Goal: Task Accomplishment & Management: Complete application form

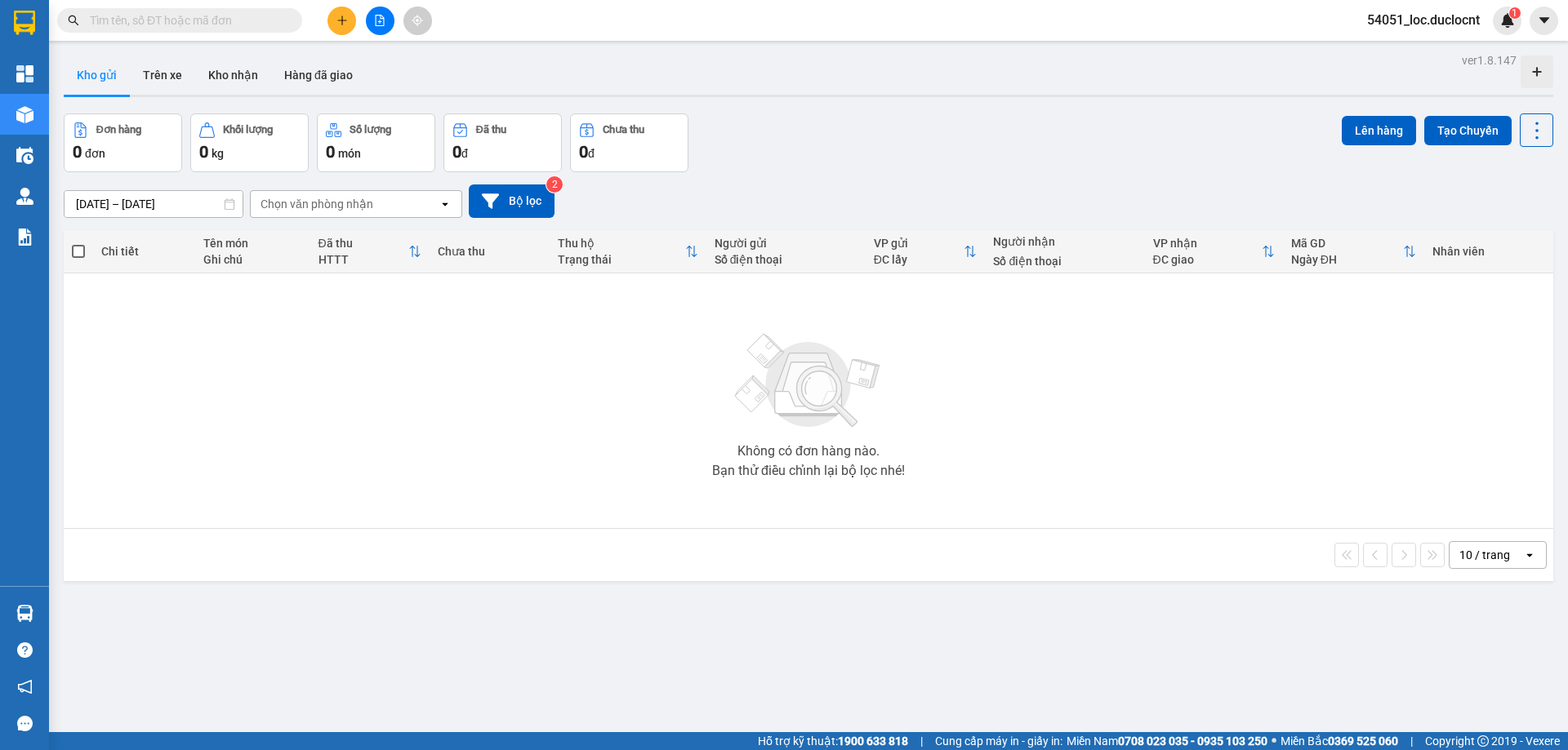
click at [344, 17] on icon "plus" at bounding box center [342, 21] width 12 height 12
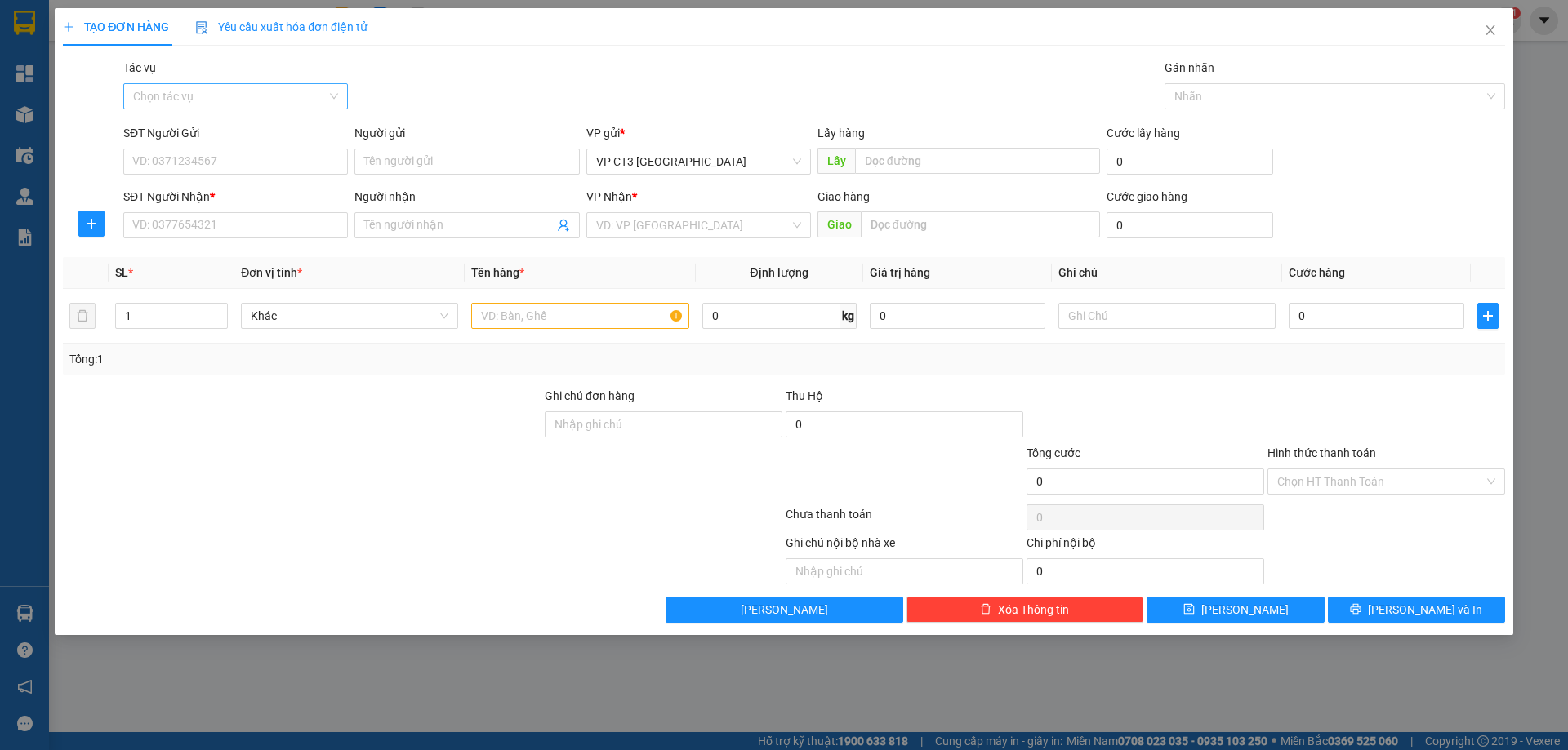
click at [274, 86] on input "Tác vụ" at bounding box center [229, 96] width 193 height 25
click at [250, 152] on div "Nhập hàng kho nhận" at bounding box center [235, 155] width 205 height 18
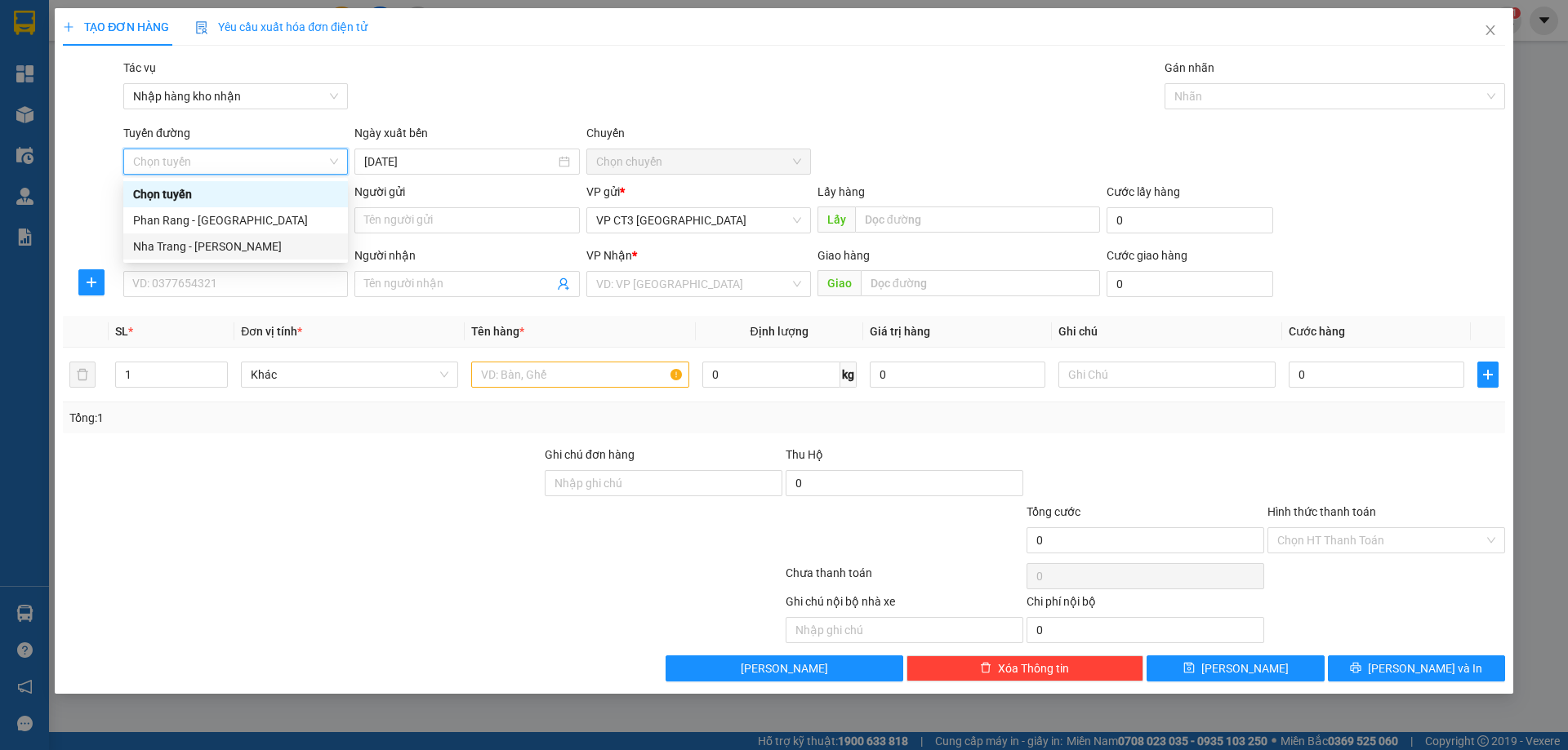
click at [268, 249] on div "Nha Trang - [PERSON_NAME]" at bounding box center [235, 246] width 205 height 18
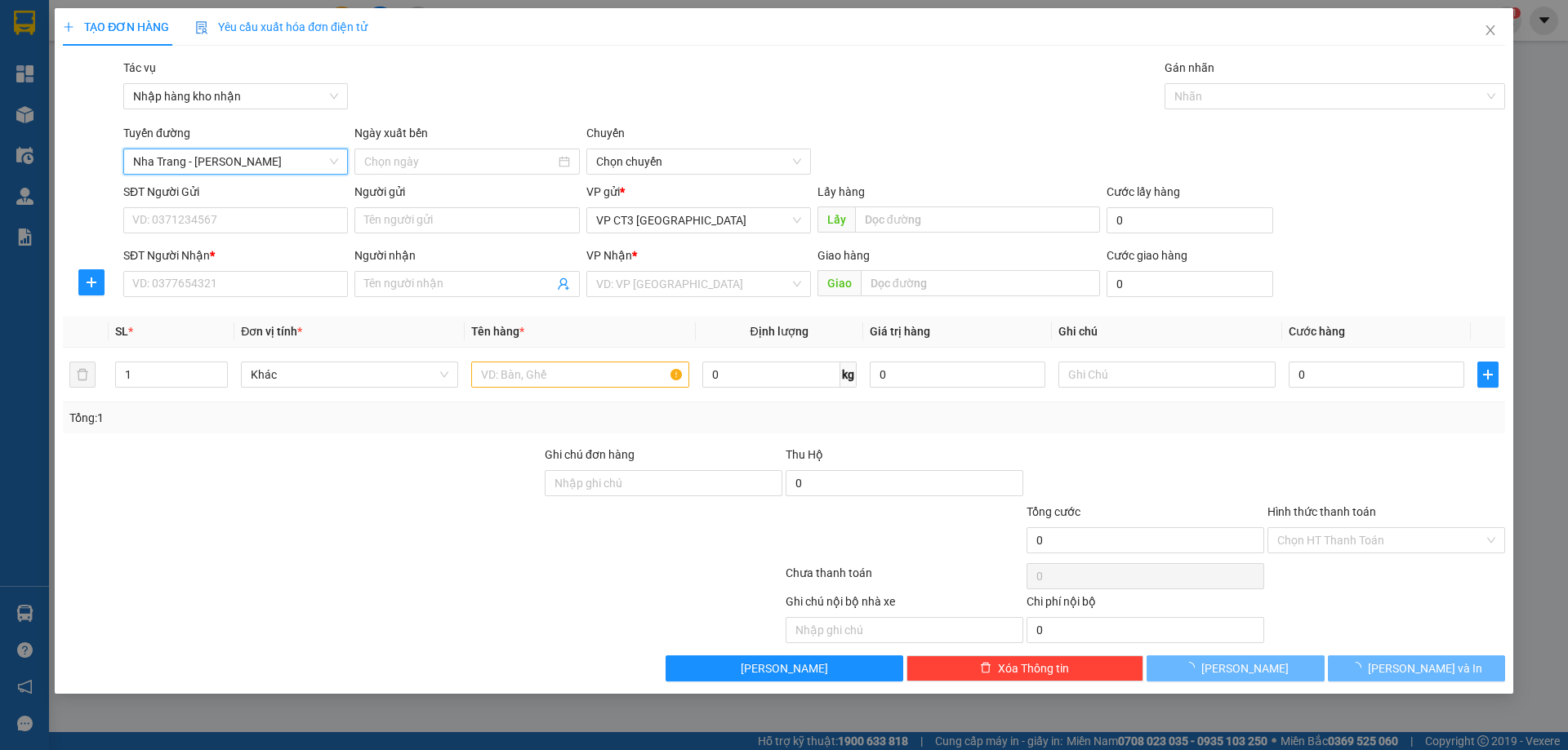
type input "[DATE]"
click at [748, 147] on div "Chuyến" at bounding box center [698, 136] width 225 height 25
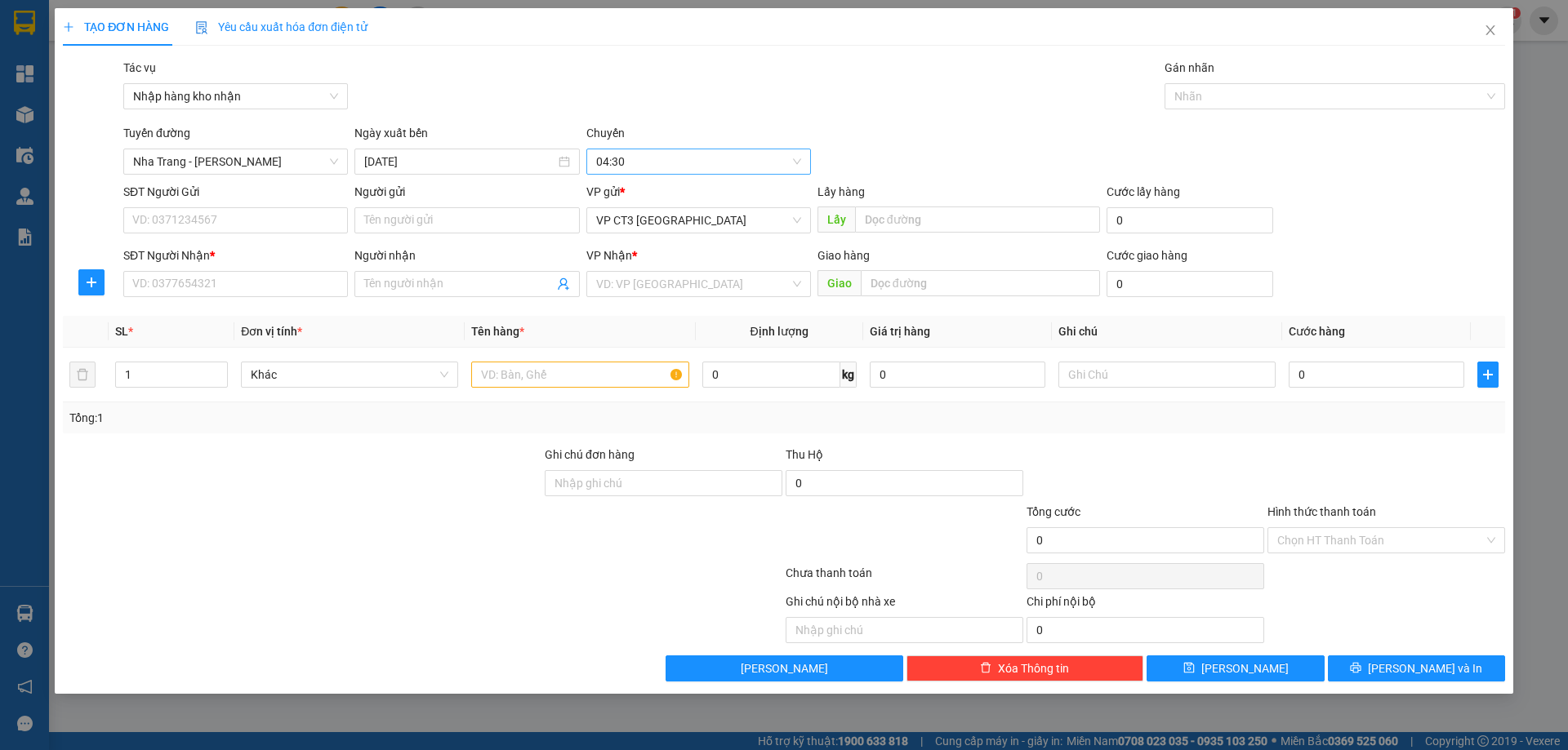
click at [726, 162] on span "04:30" at bounding box center [698, 161] width 205 height 25
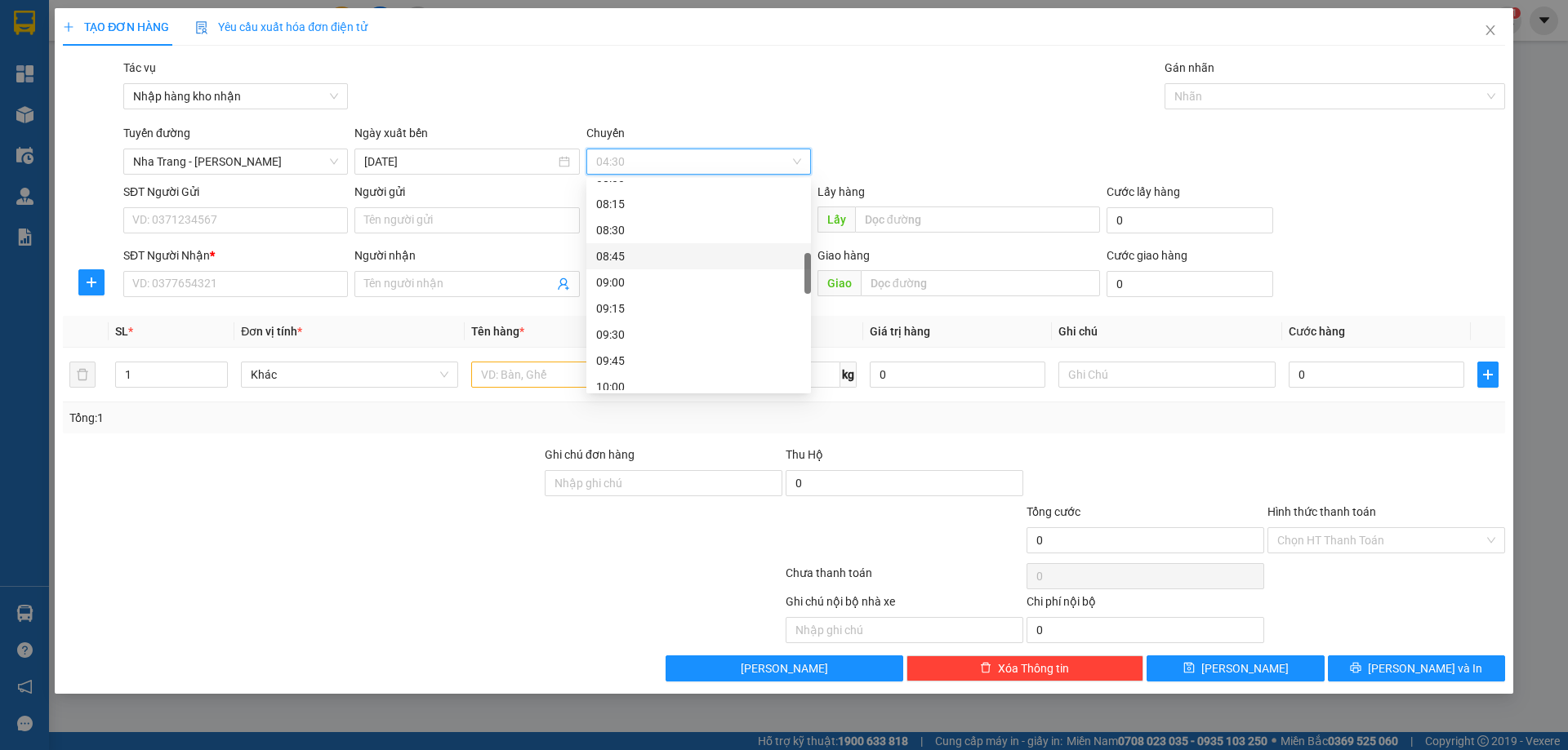
scroll to position [653, 0]
click at [653, 375] on div "12:15" at bounding box center [698, 377] width 205 height 18
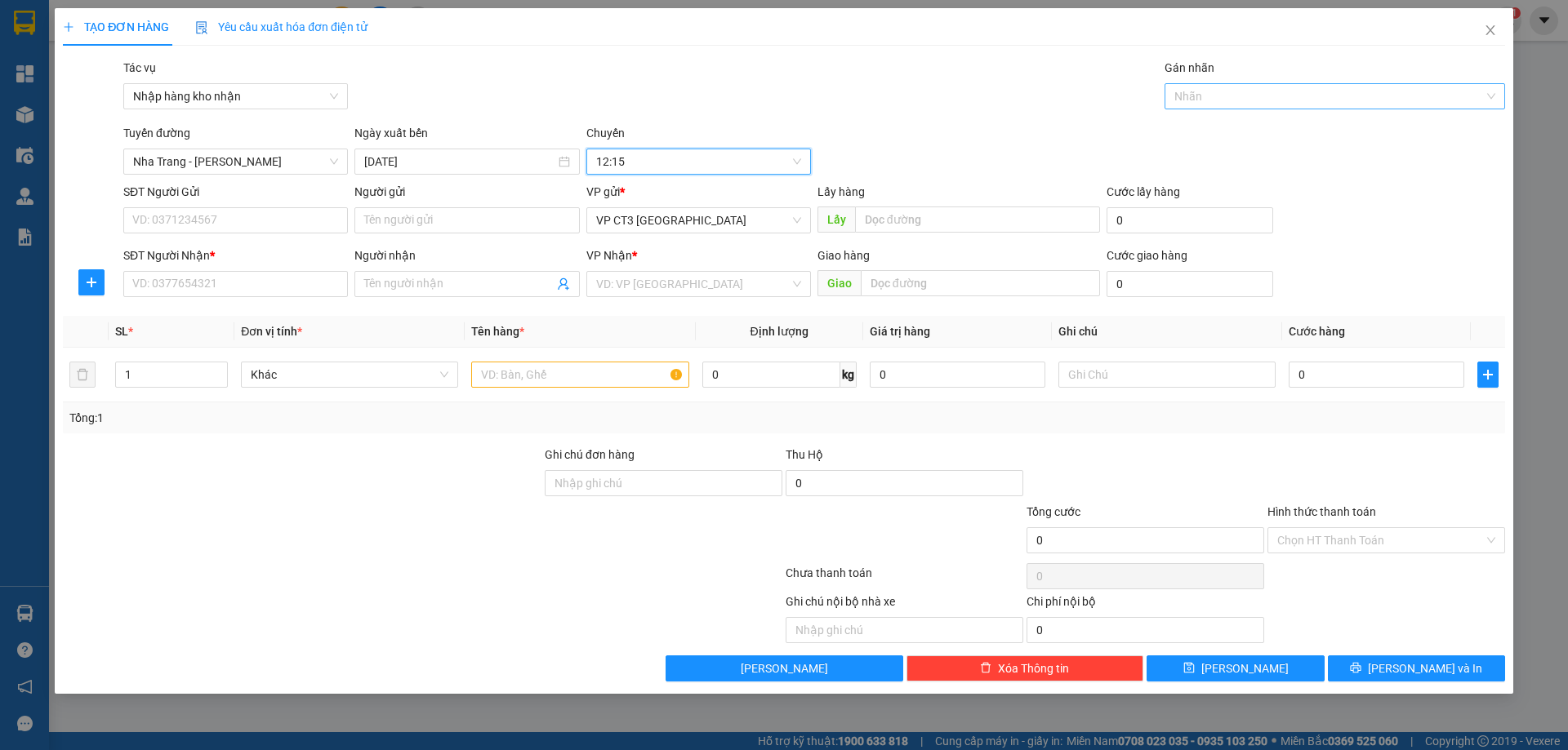
click at [1194, 103] on div at bounding box center [1327, 96] width 316 height 20
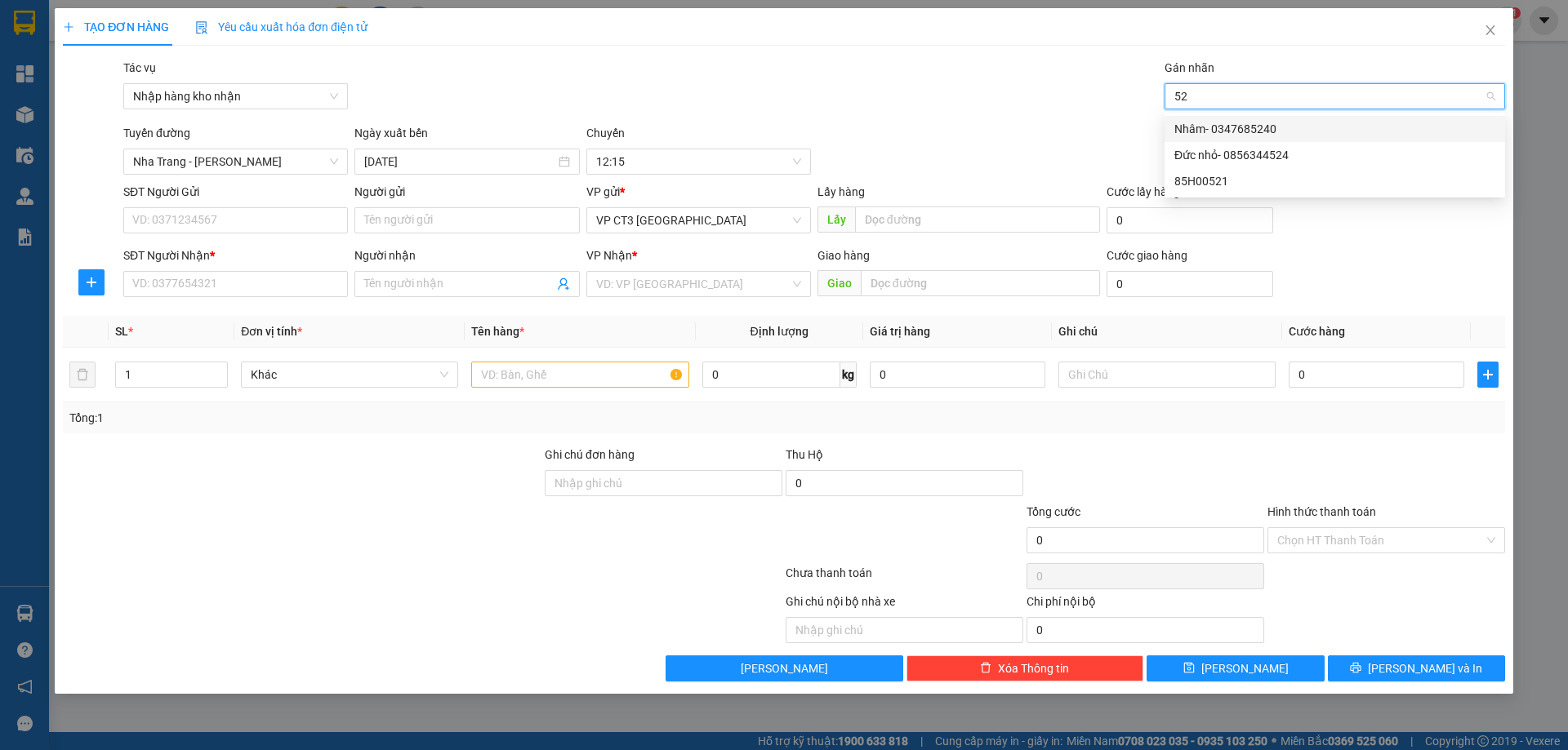
type input "521"
click at [1193, 126] on div "85H00521" at bounding box center [1335, 128] width 321 height 18
type input "nhâm"
click at [1217, 125] on div "Nhâm- 0347685240" at bounding box center [1335, 128] width 321 height 18
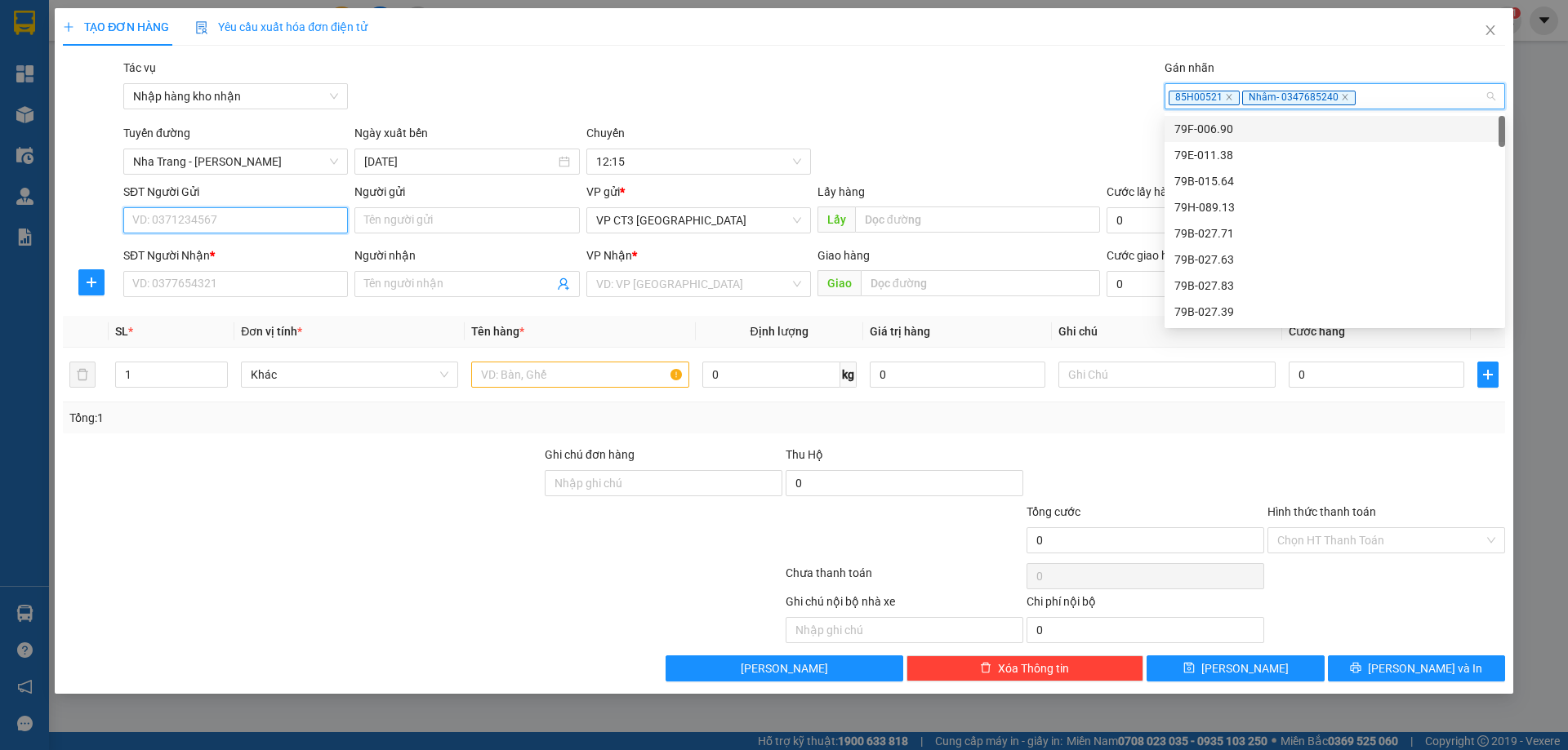
click at [276, 217] on input "SĐT Người Gửi" at bounding box center [235, 221] width 225 height 26
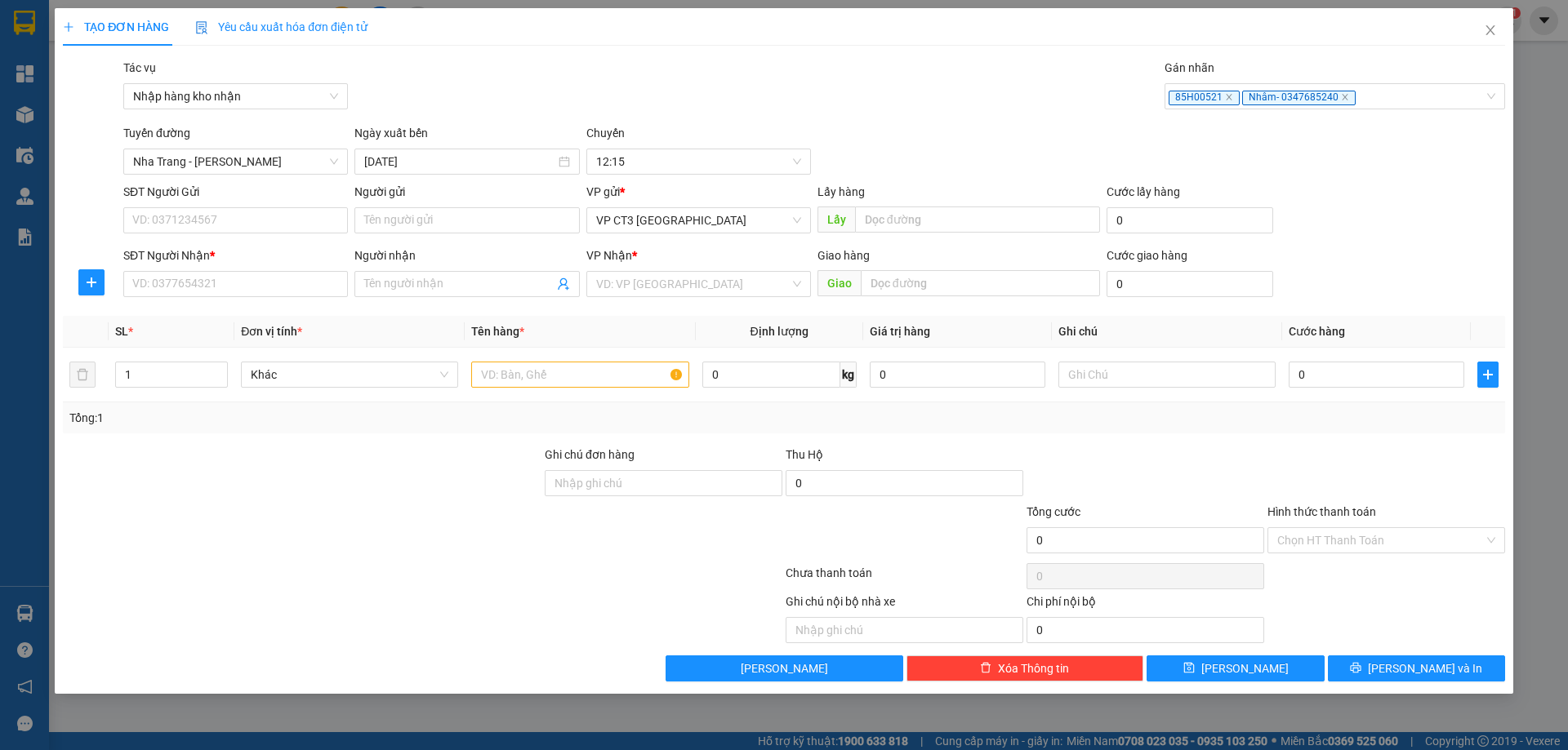
click at [400, 204] on div "Người gửi" at bounding box center [466, 195] width 225 height 25
click at [380, 219] on input "Người gửi" at bounding box center [466, 221] width 225 height 26
type input "linh"
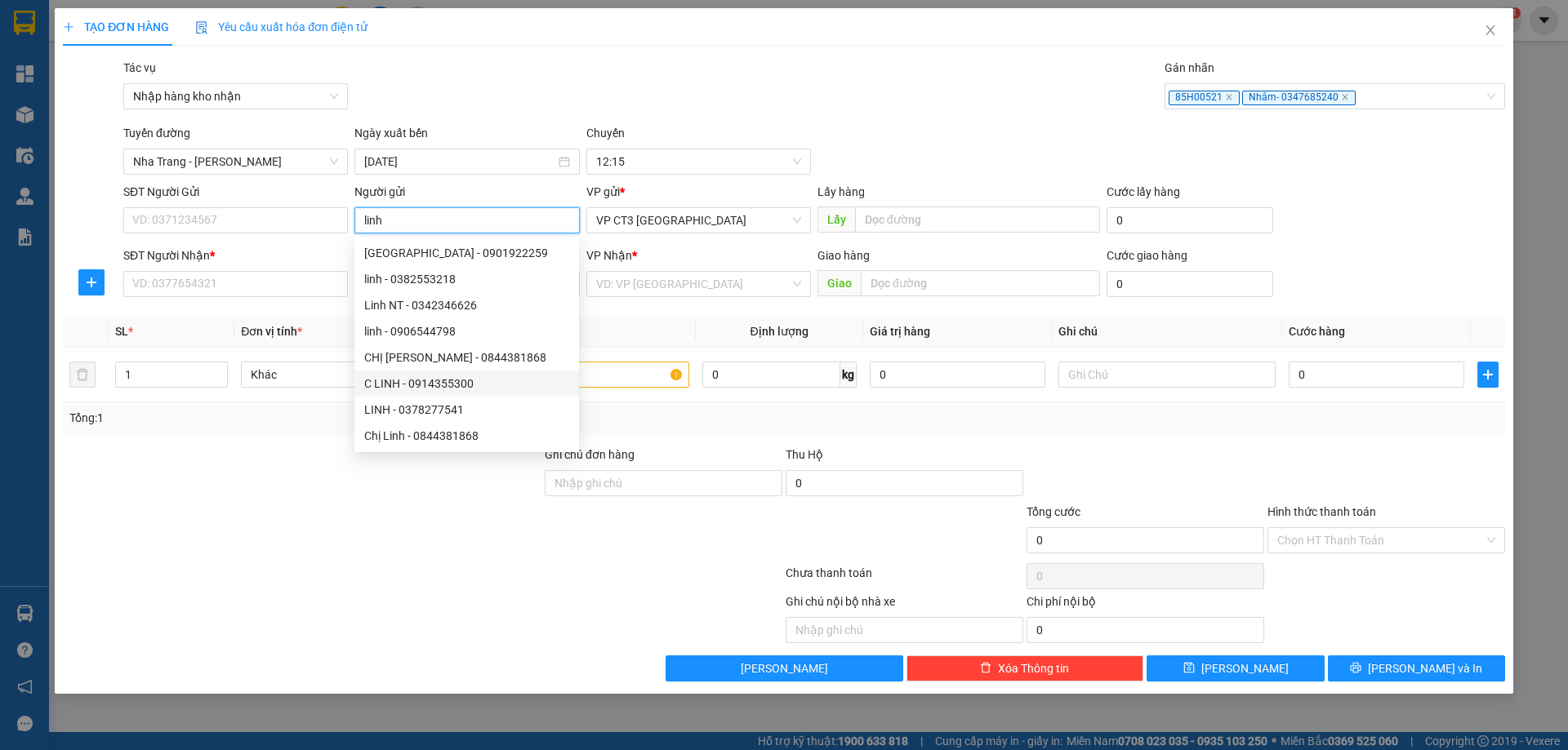
click at [481, 386] on div "C LINH - 0914355300" at bounding box center [466, 383] width 205 height 18
type input "0914355300"
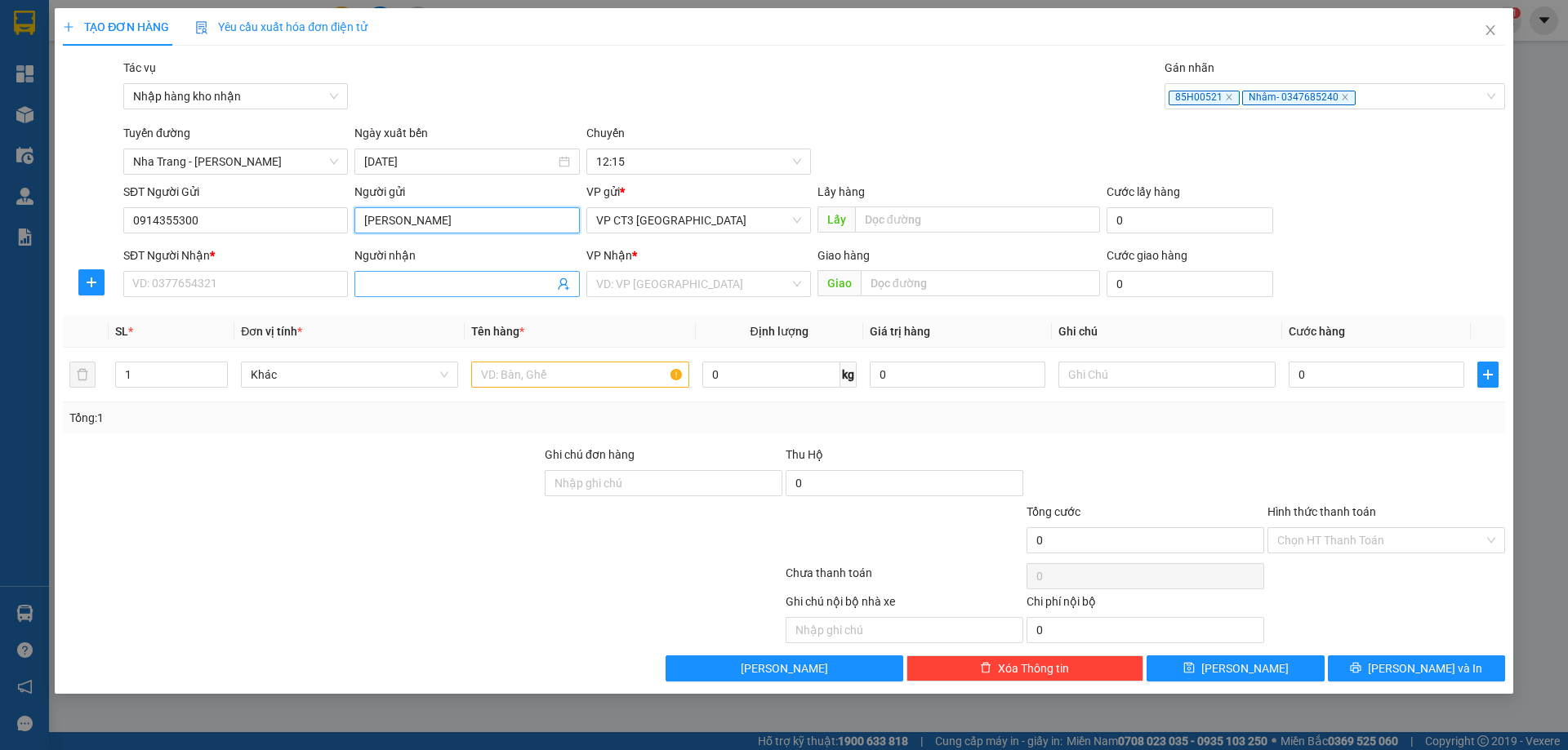
type input "[PERSON_NAME]"
click at [387, 285] on input "Người nhận" at bounding box center [458, 284] width 188 height 18
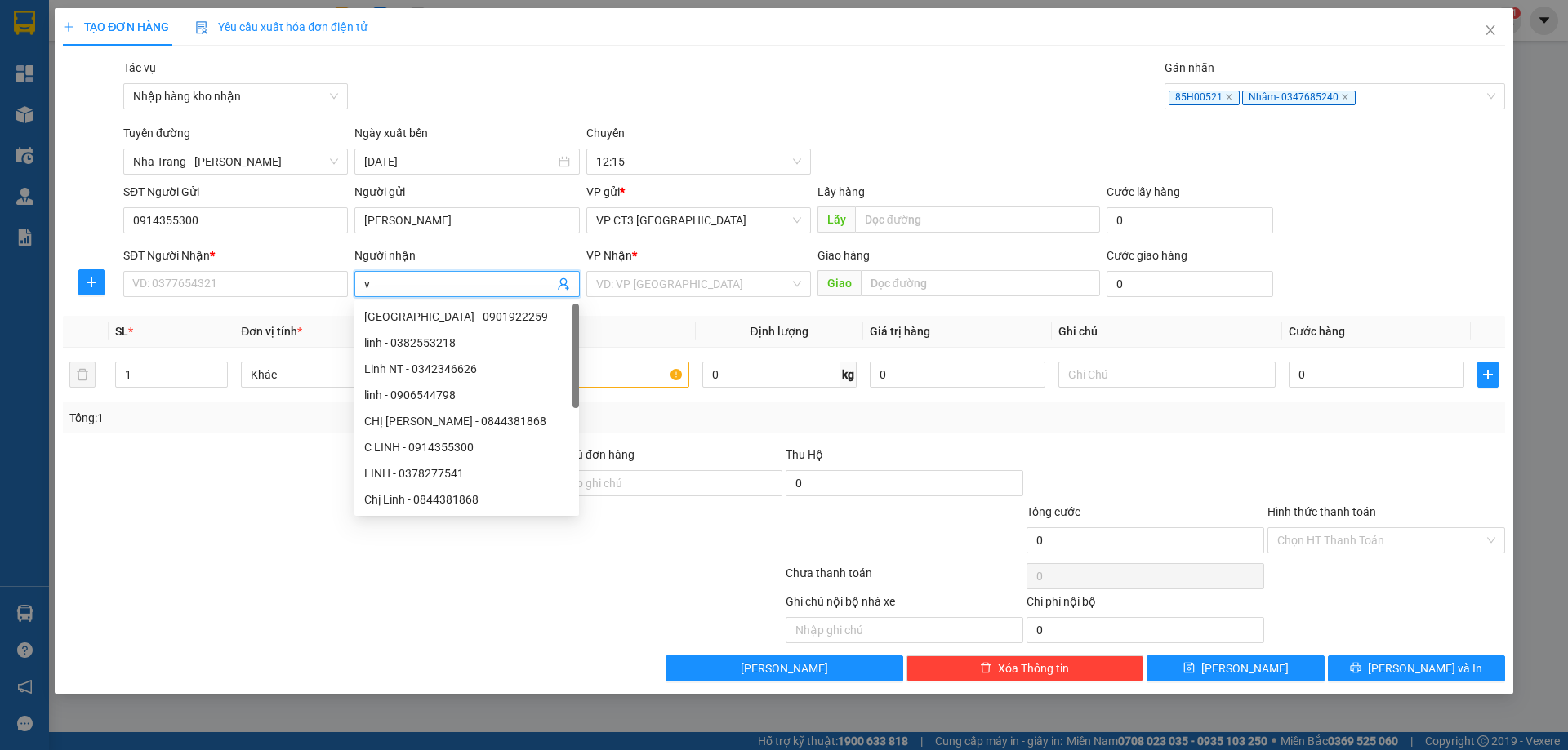
type input "vi"
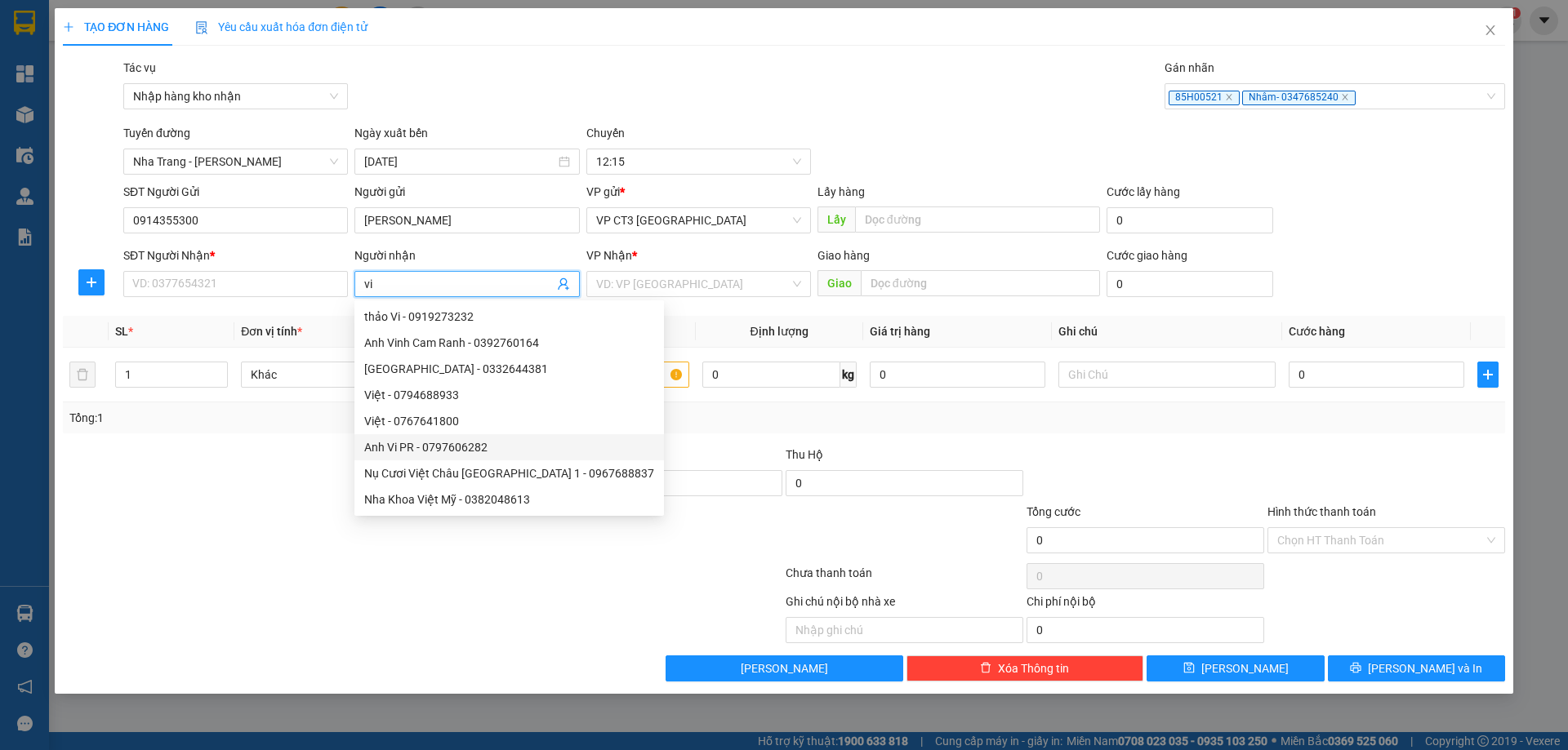
click at [426, 447] on div "Anh Vi PR - 0797606282" at bounding box center [509, 447] width 290 height 18
type input "0797606282"
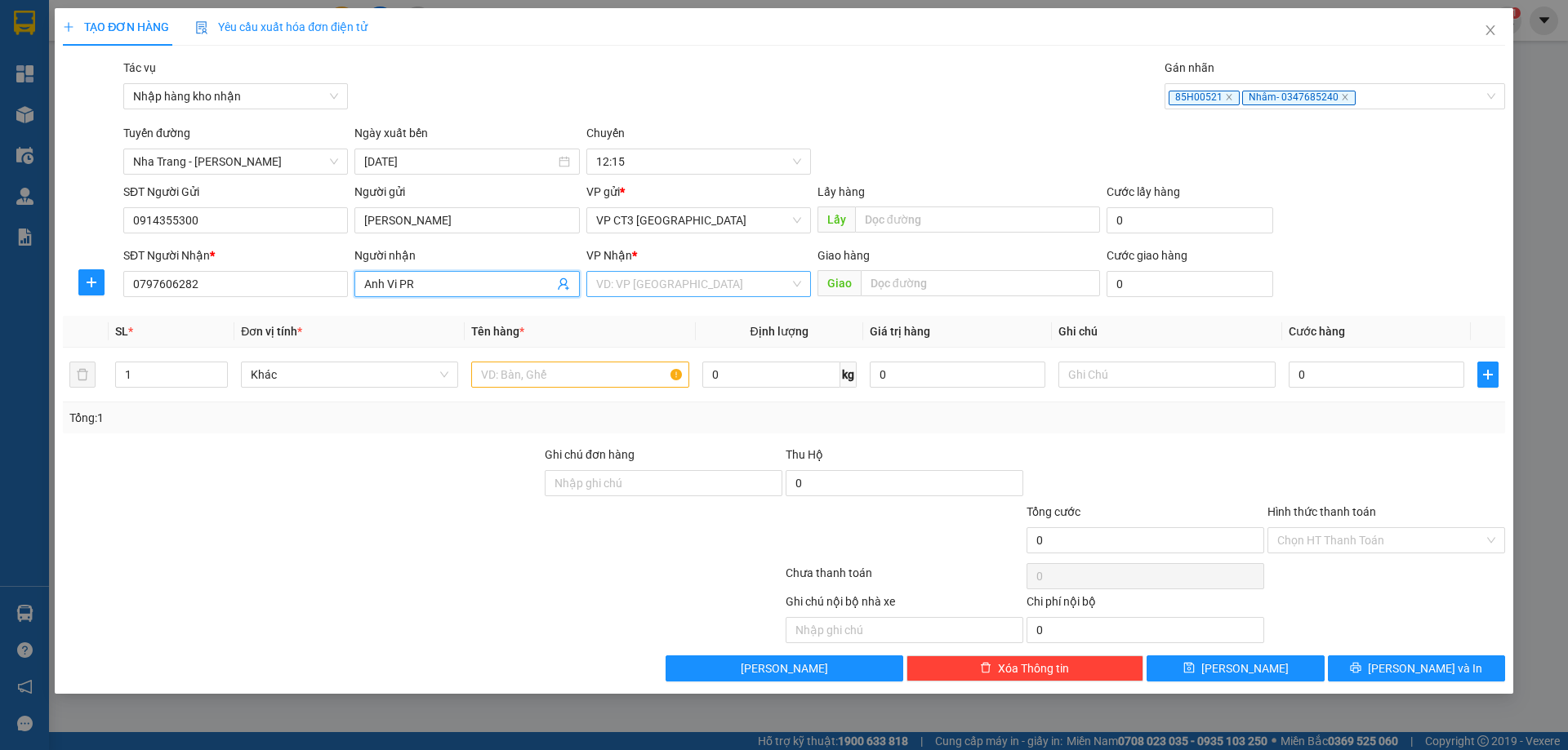
type input "Anh Vi PR"
click at [625, 292] on input "search" at bounding box center [692, 283] width 193 height 25
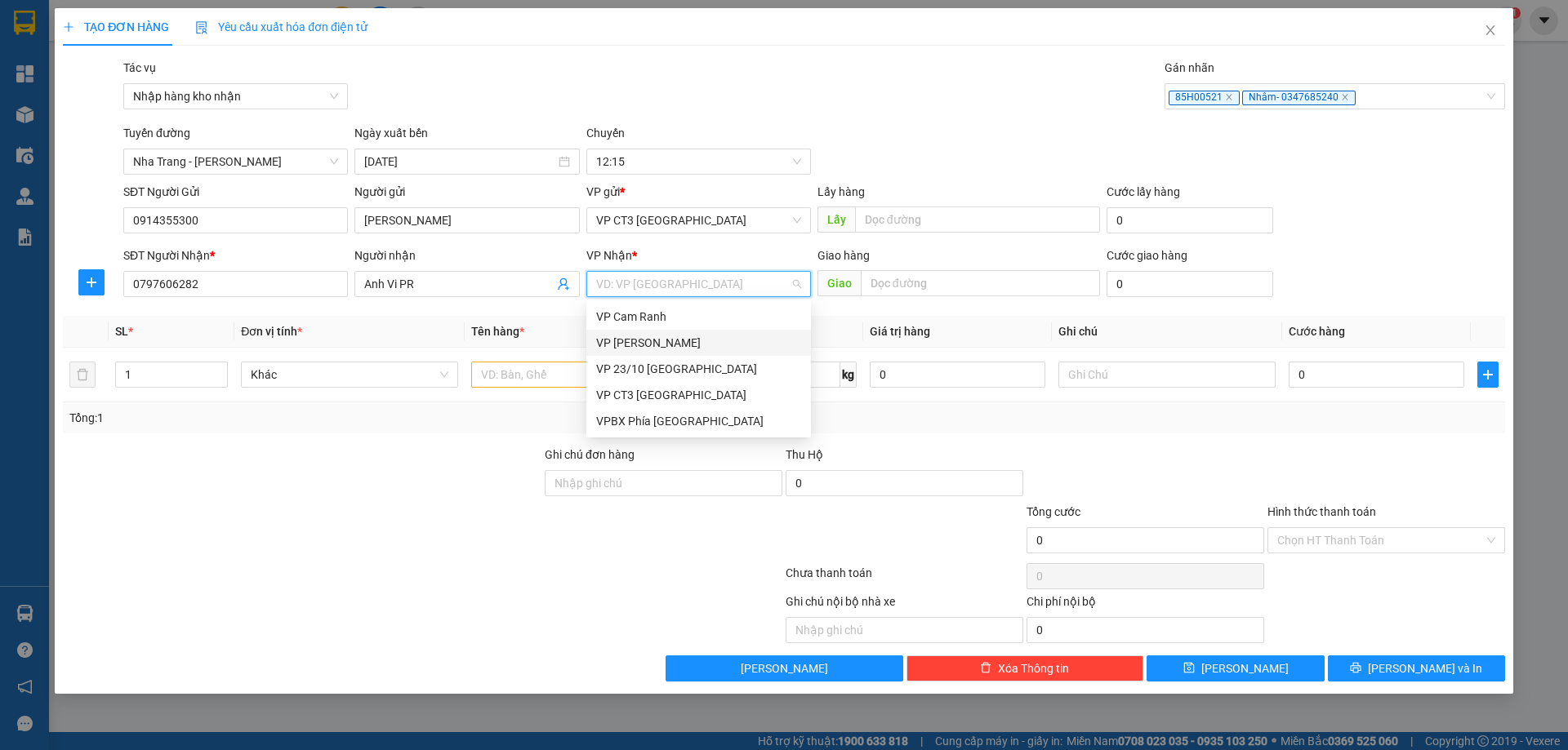
click at [647, 339] on div "VP [PERSON_NAME]" at bounding box center [698, 343] width 205 height 18
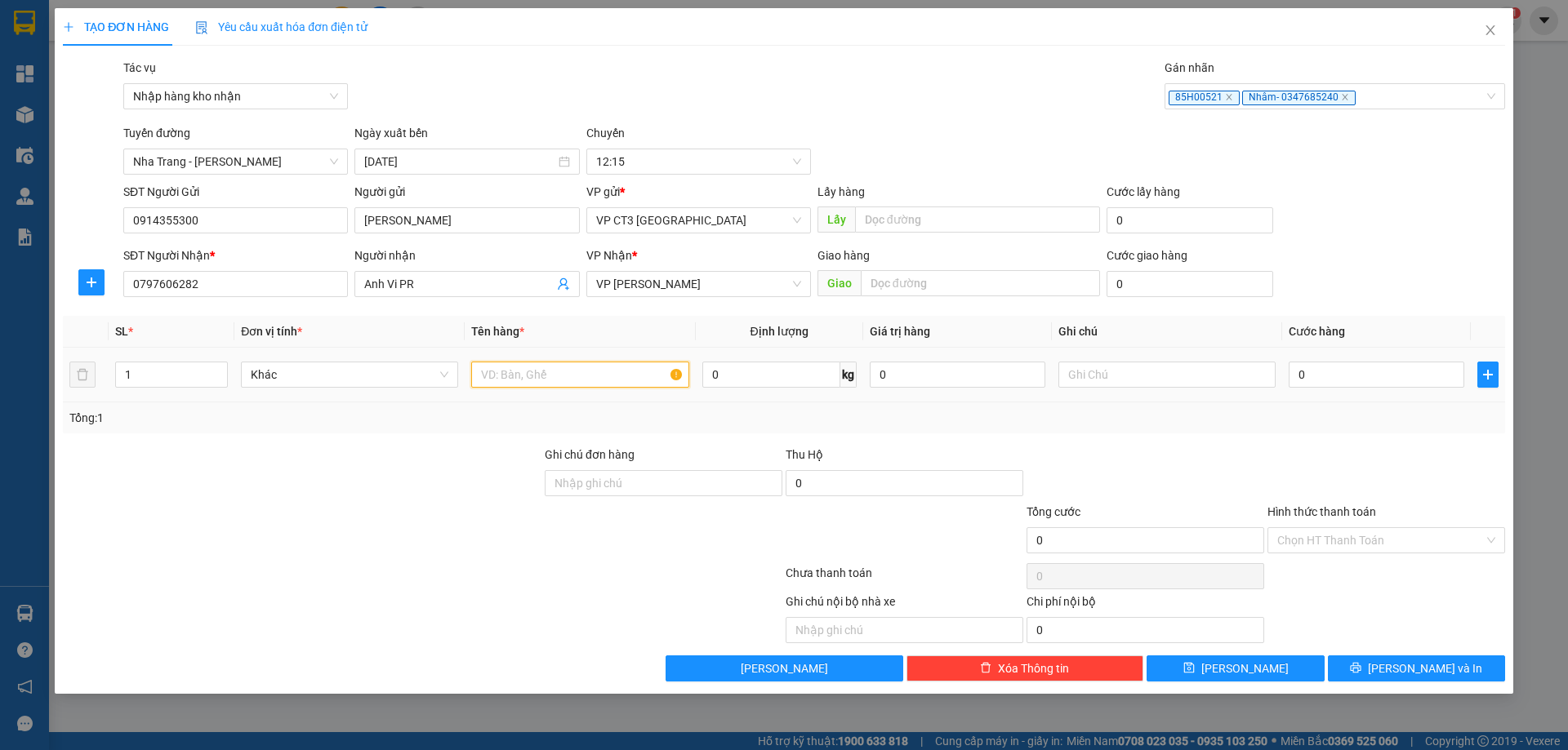
click at [537, 385] on input "text" at bounding box center [581, 375] width 218 height 26
type input "Hồ sơ"
drag, startPoint x: 1284, startPoint y: 372, endPoint x: 1301, endPoint y: 369, distance: 17.3
click at [1287, 370] on td "0" at bounding box center [1376, 375] width 188 height 55
click at [1304, 367] on input "0" at bounding box center [1376, 375] width 176 height 26
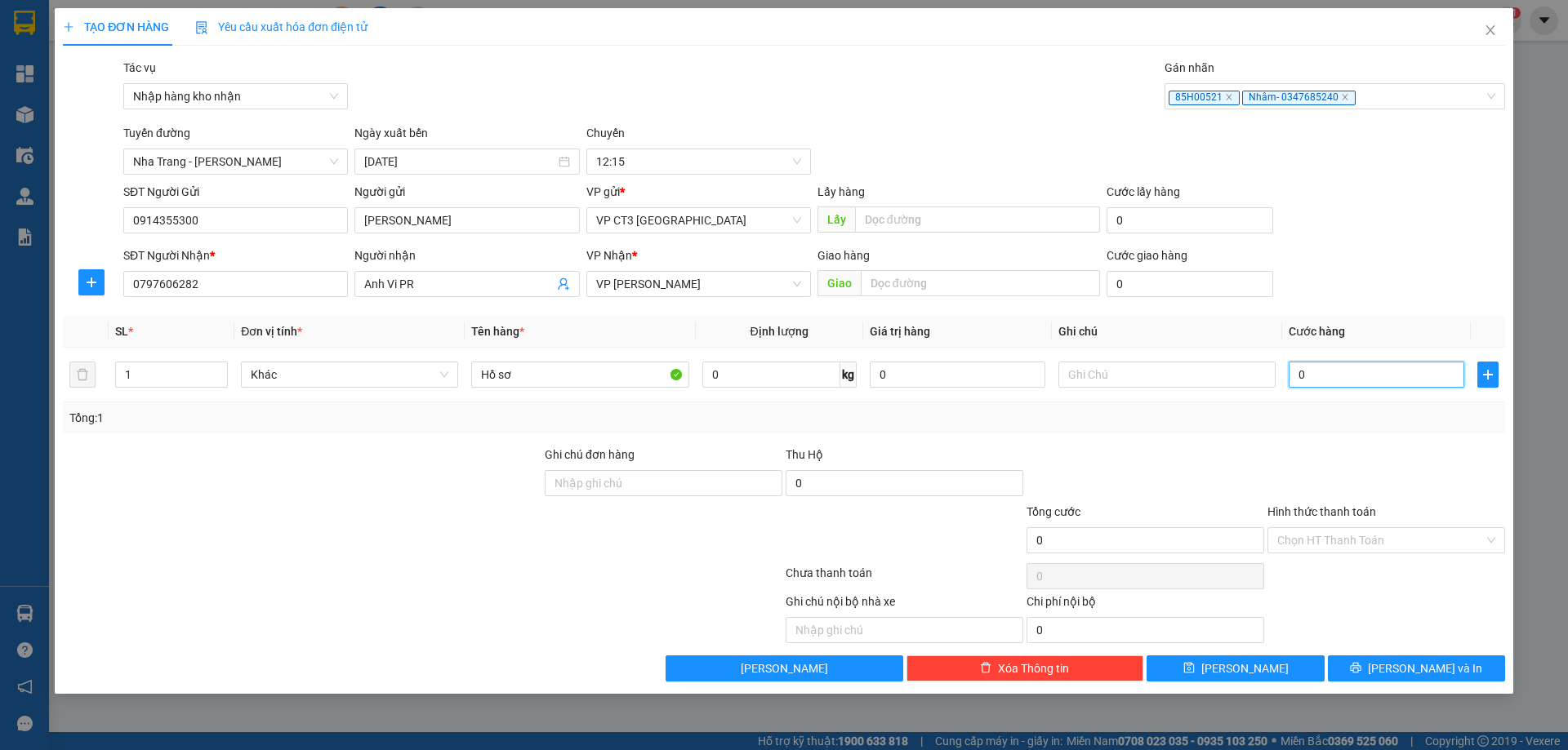
type input "3"
type input "30"
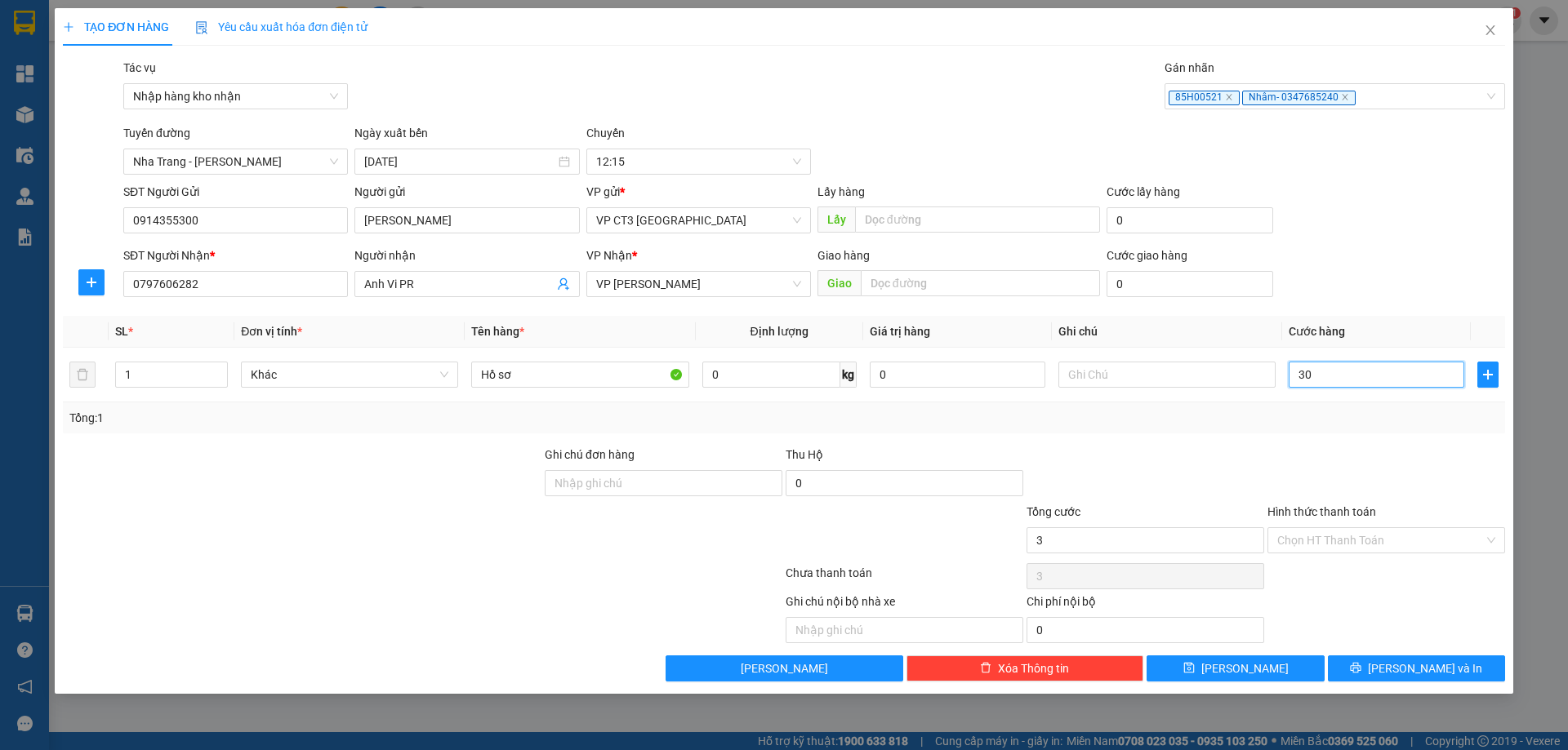
type input "30"
type input "300"
type input "3.000"
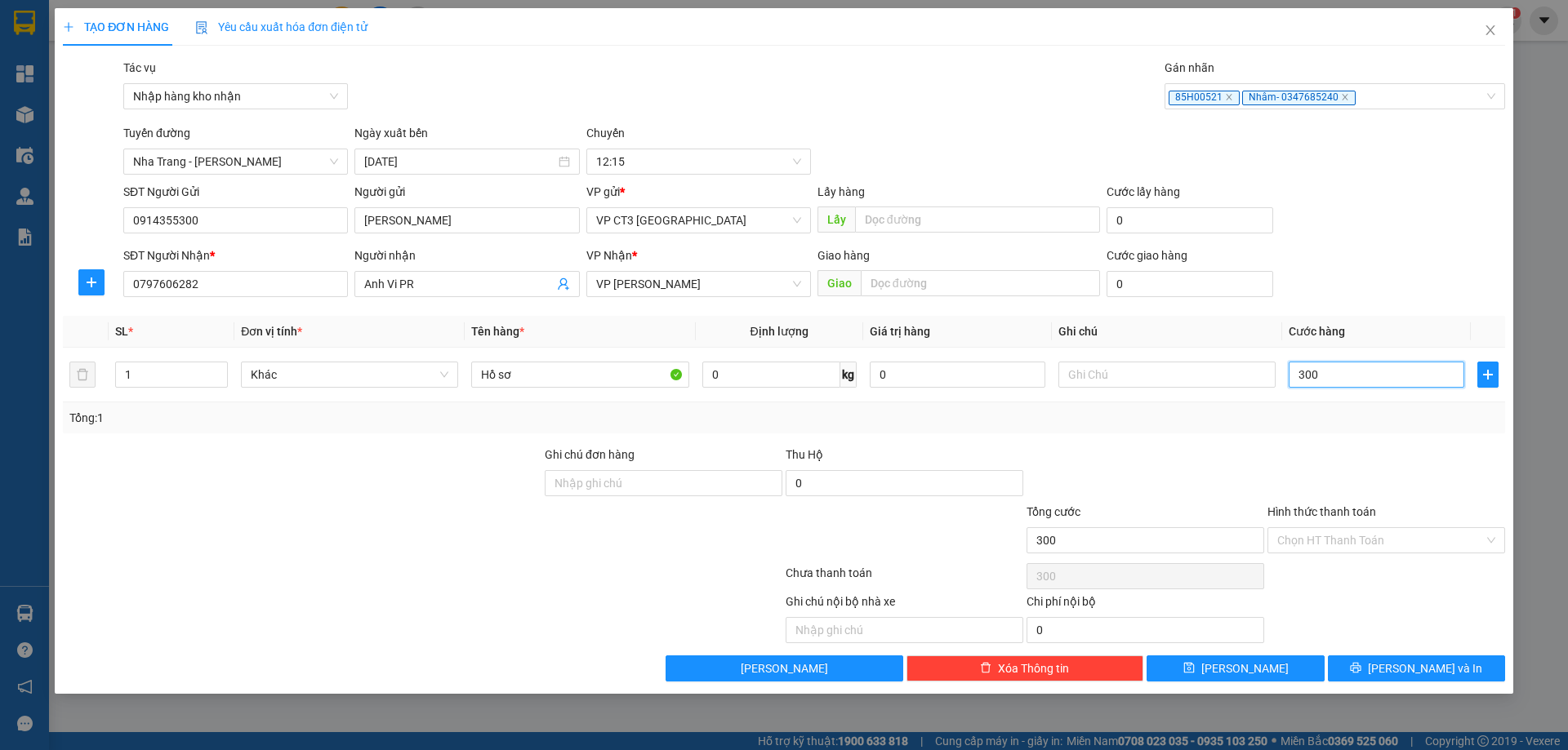
type input "3.000"
type input "30.000"
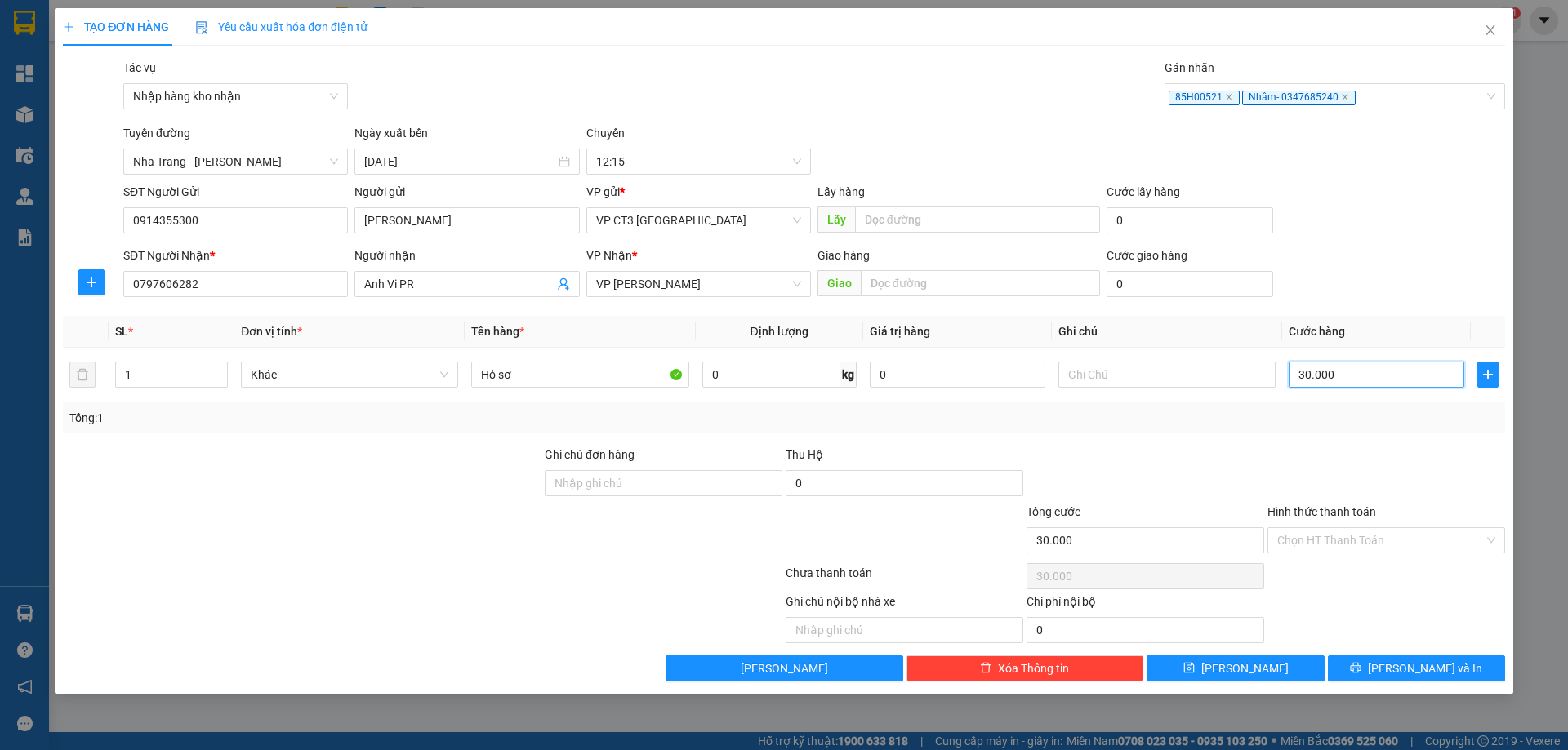
type input "300.000"
type input "30.000"
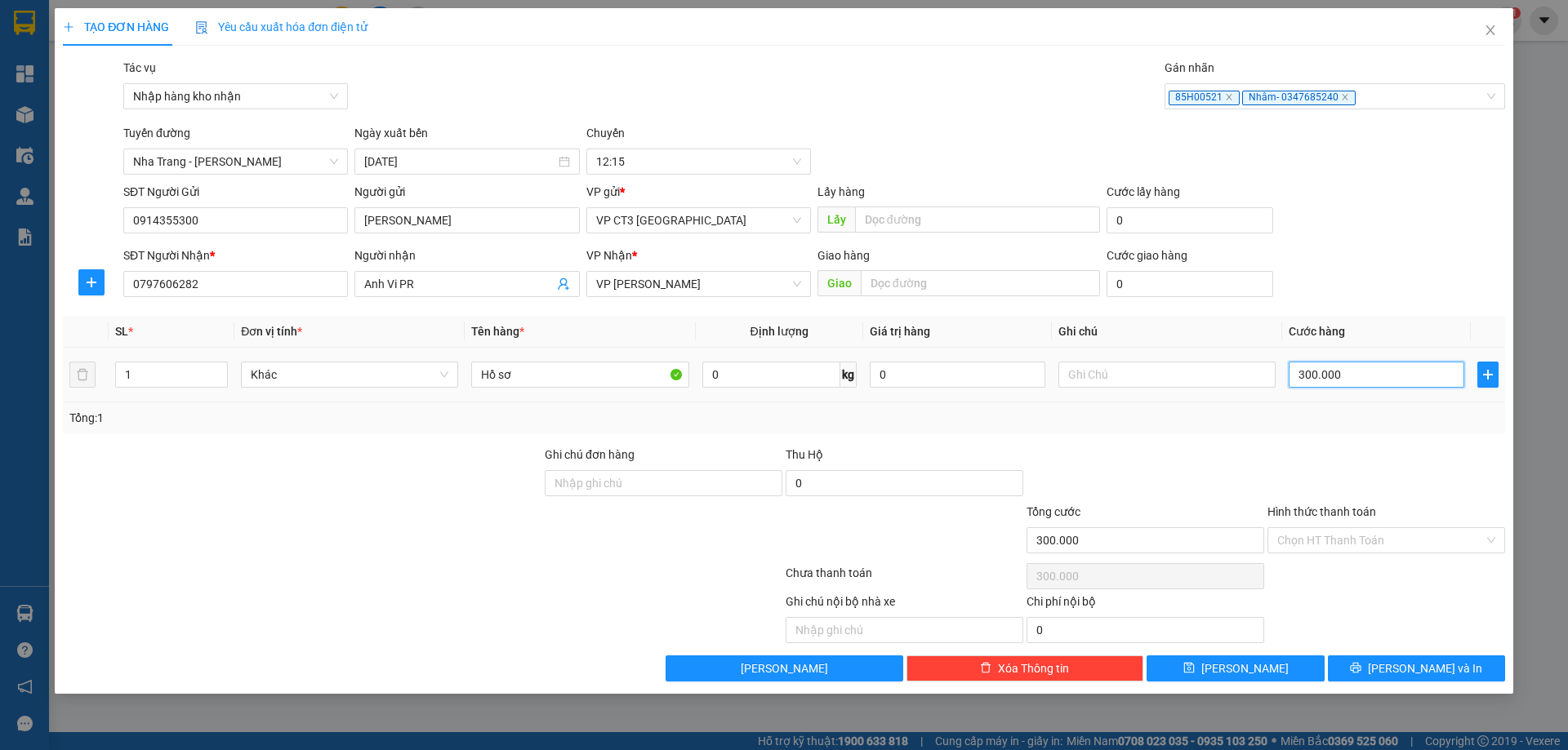
type input "30.000"
click at [1455, 676] on button "[PERSON_NAME] và In" at bounding box center [1416, 669] width 177 height 26
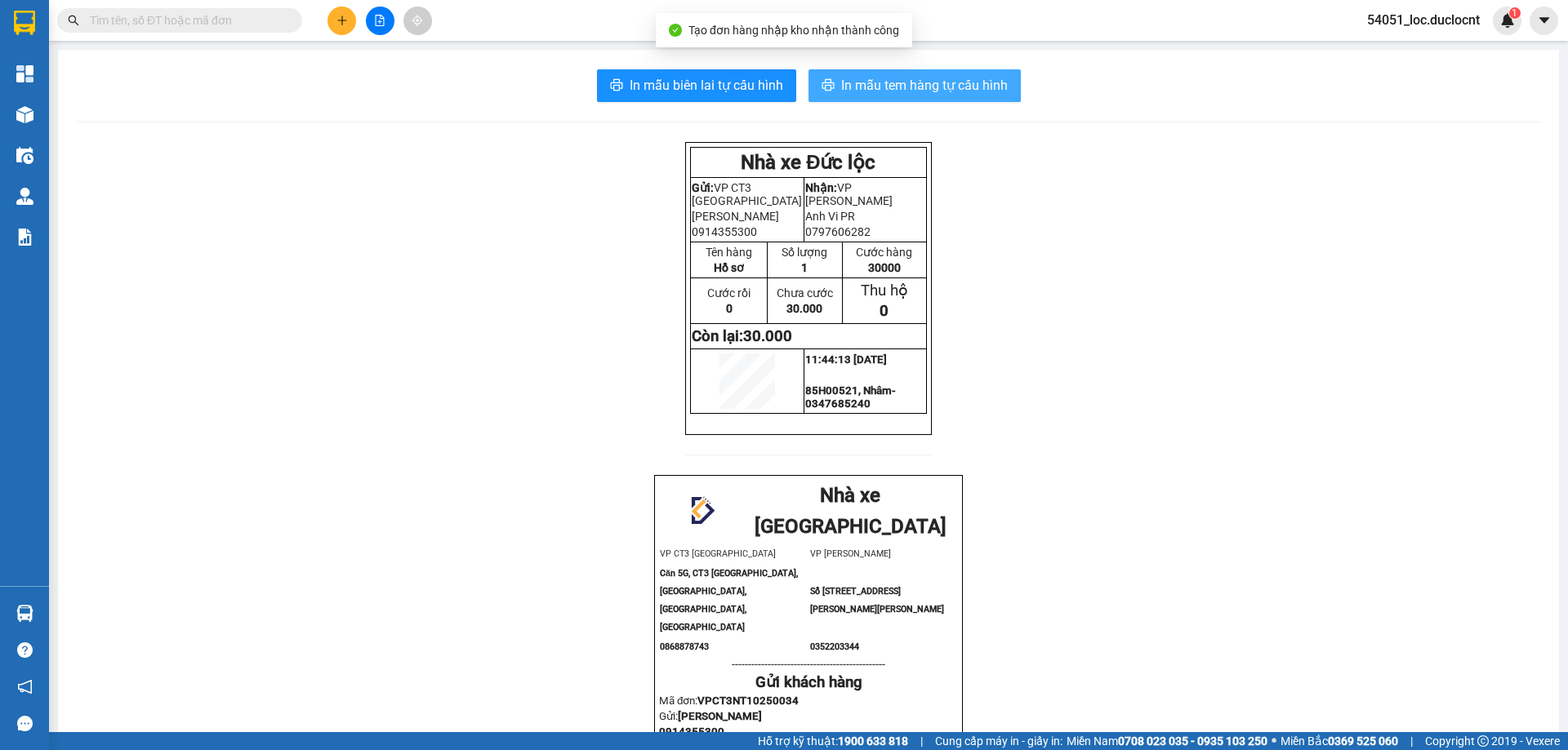
click at [882, 91] on span "In mẫu tem hàng tự cấu hình" at bounding box center [925, 85] width 167 height 21
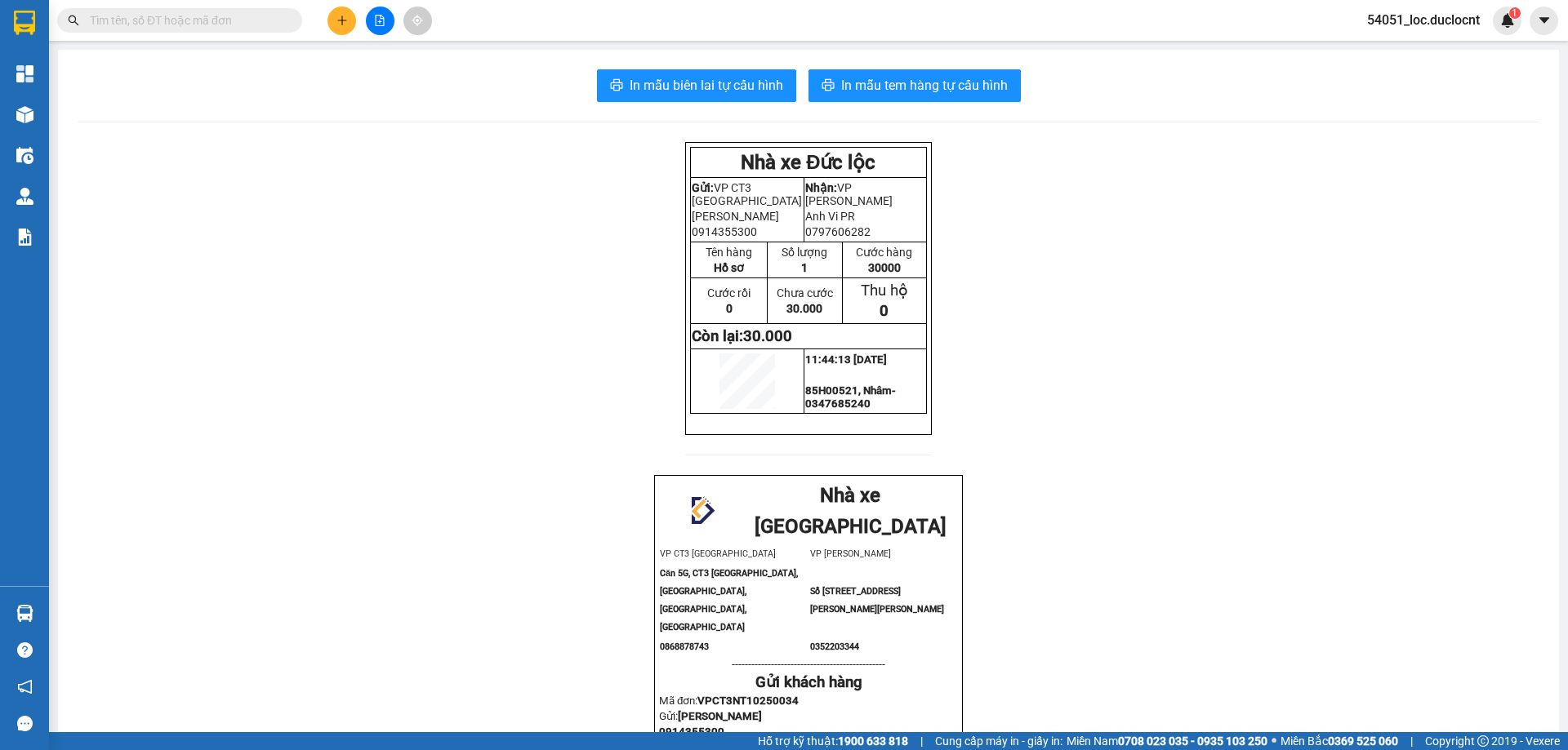
click at [334, 23] on button at bounding box center [341, 21] width 28 height 28
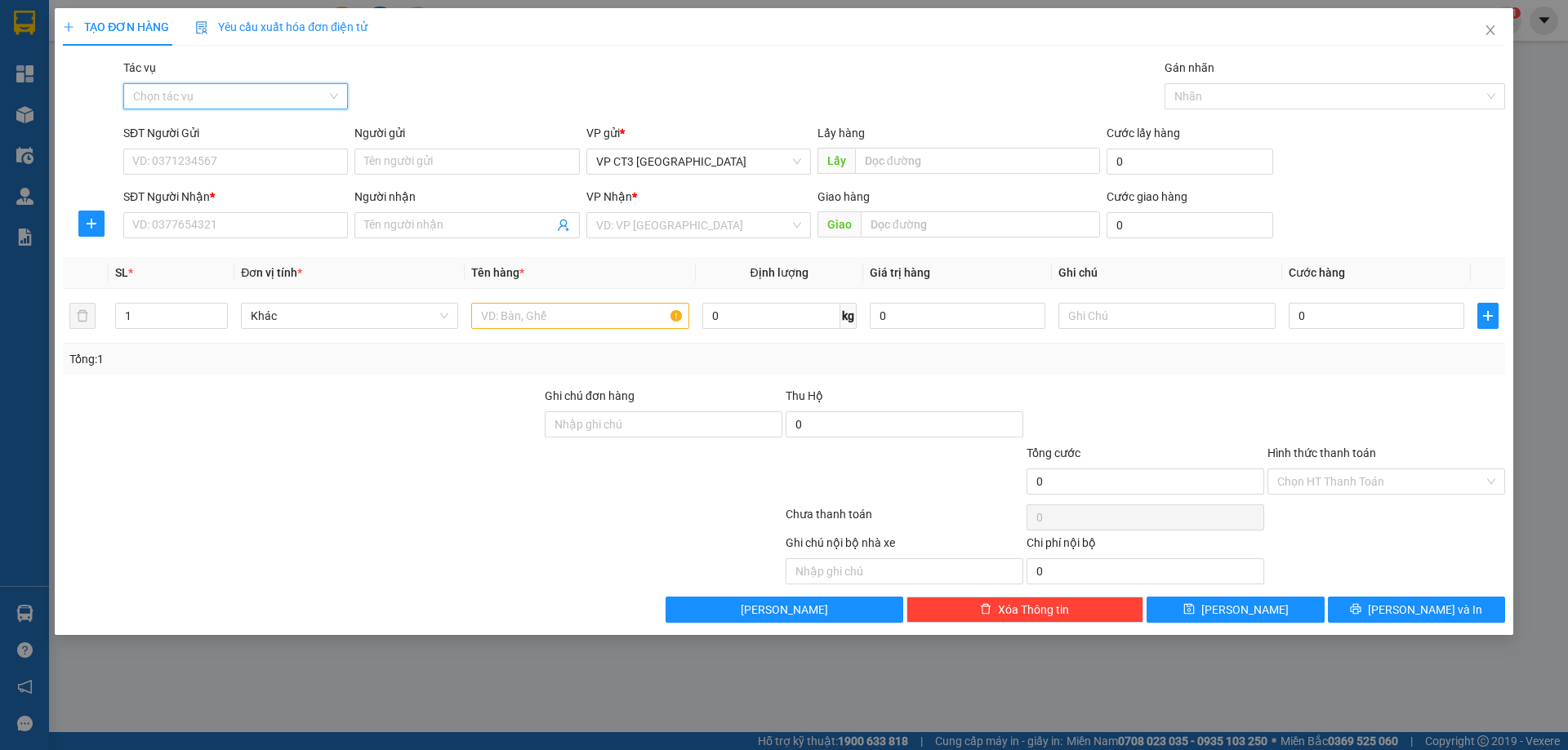
click at [301, 90] on input "Tác vụ" at bounding box center [229, 96] width 193 height 25
click at [280, 157] on div "Nhập hàng kho nhận" at bounding box center [235, 155] width 205 height 18
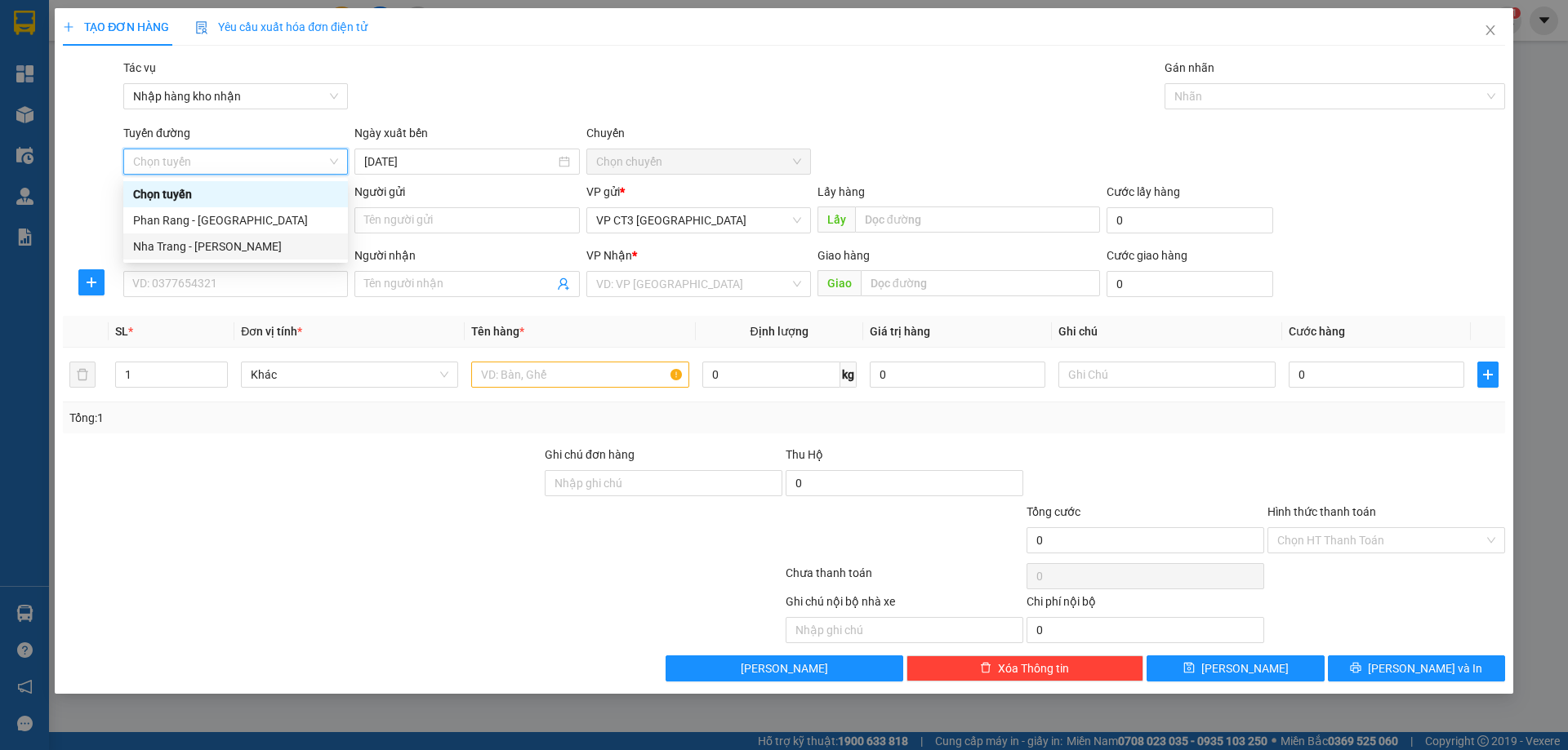
click at [275, 242] on div "Nha Trang - [PERSON_NAME]" at bounding box center [235, 246] width 205 height 18
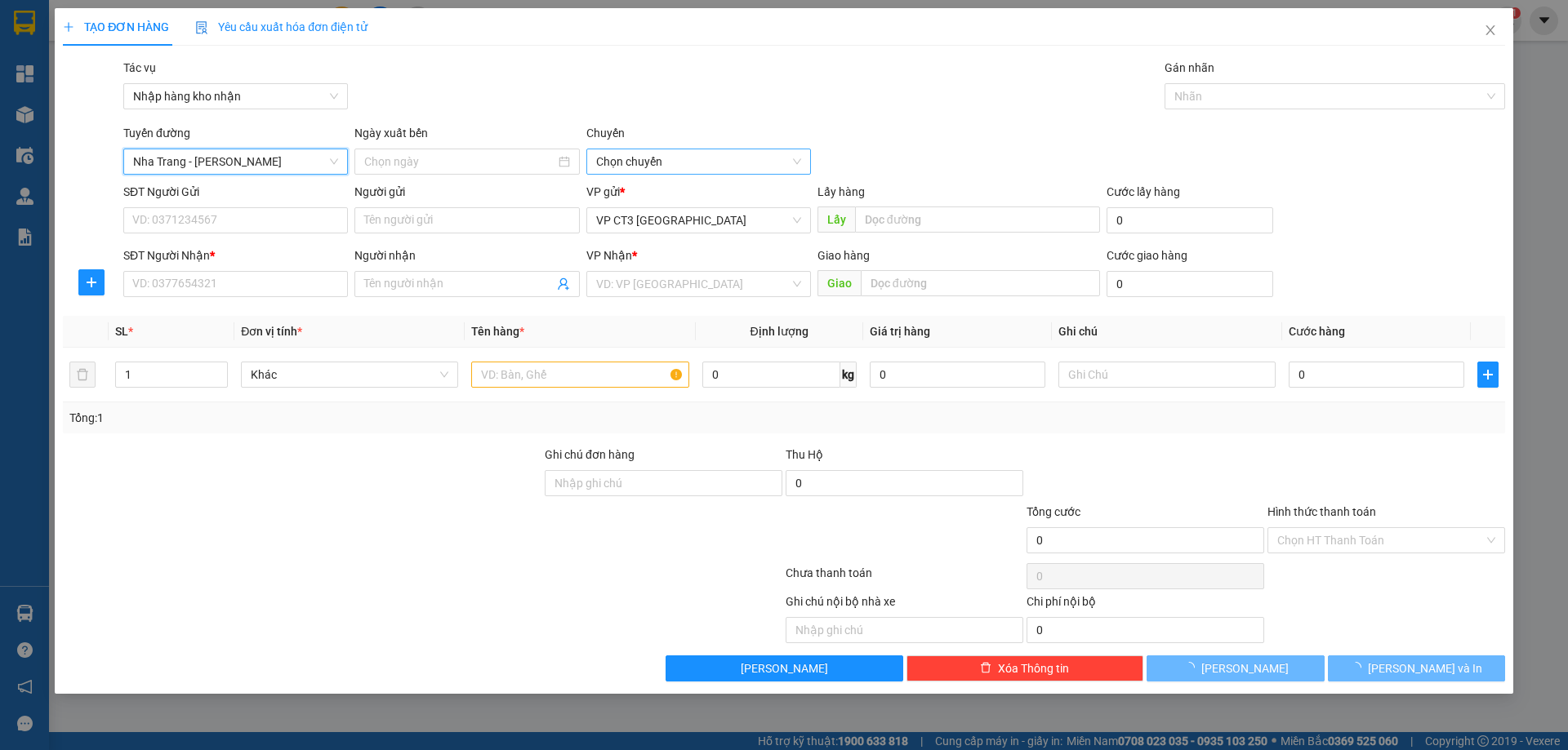
type input "[DATE]"
click at [615, 159] on span "04:30" at bounding box center [698, 161] width 205 height 25
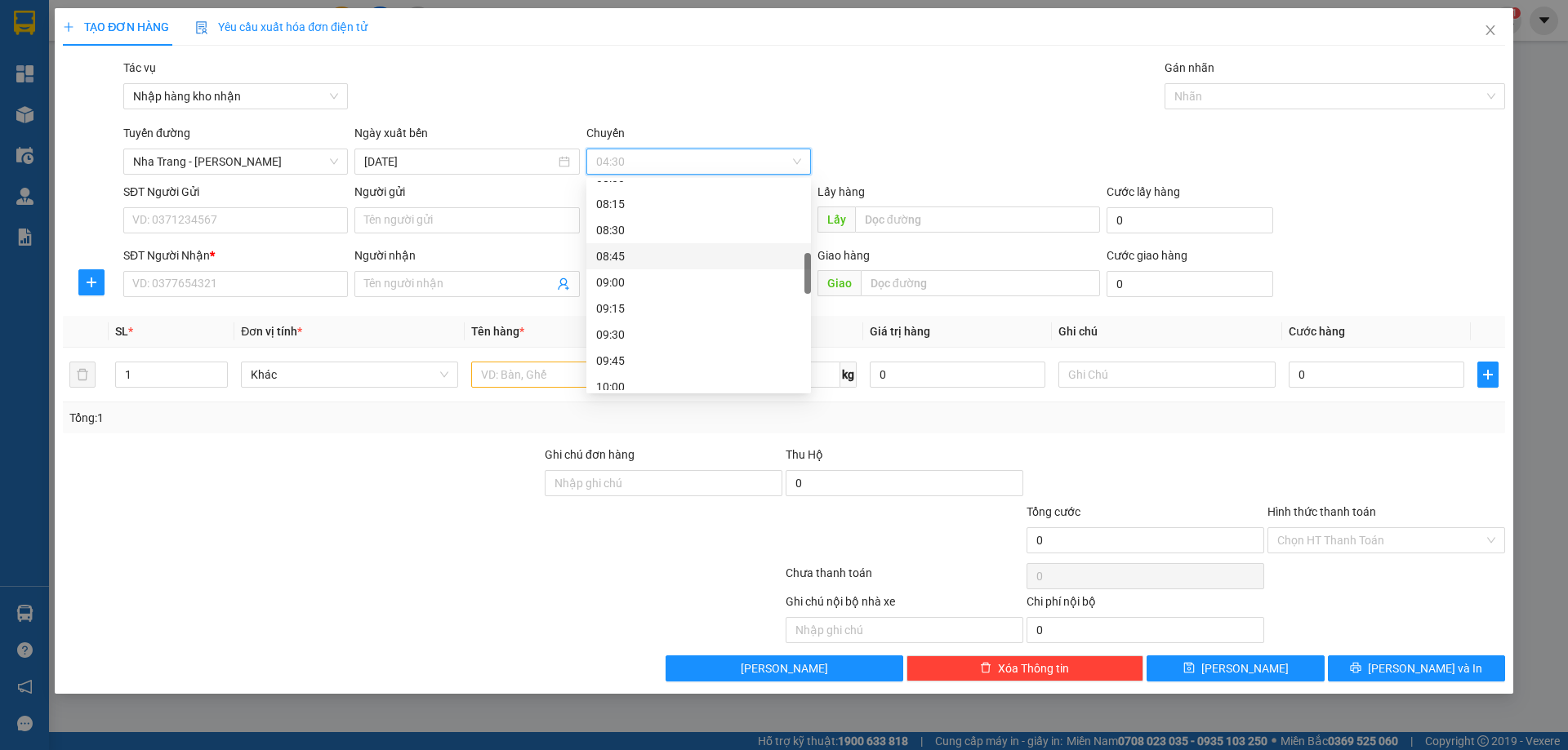
scroll to position [734, 0]
click at [644, 320] on div "12:30" at bounding box center [698, 322] width 205 height 18
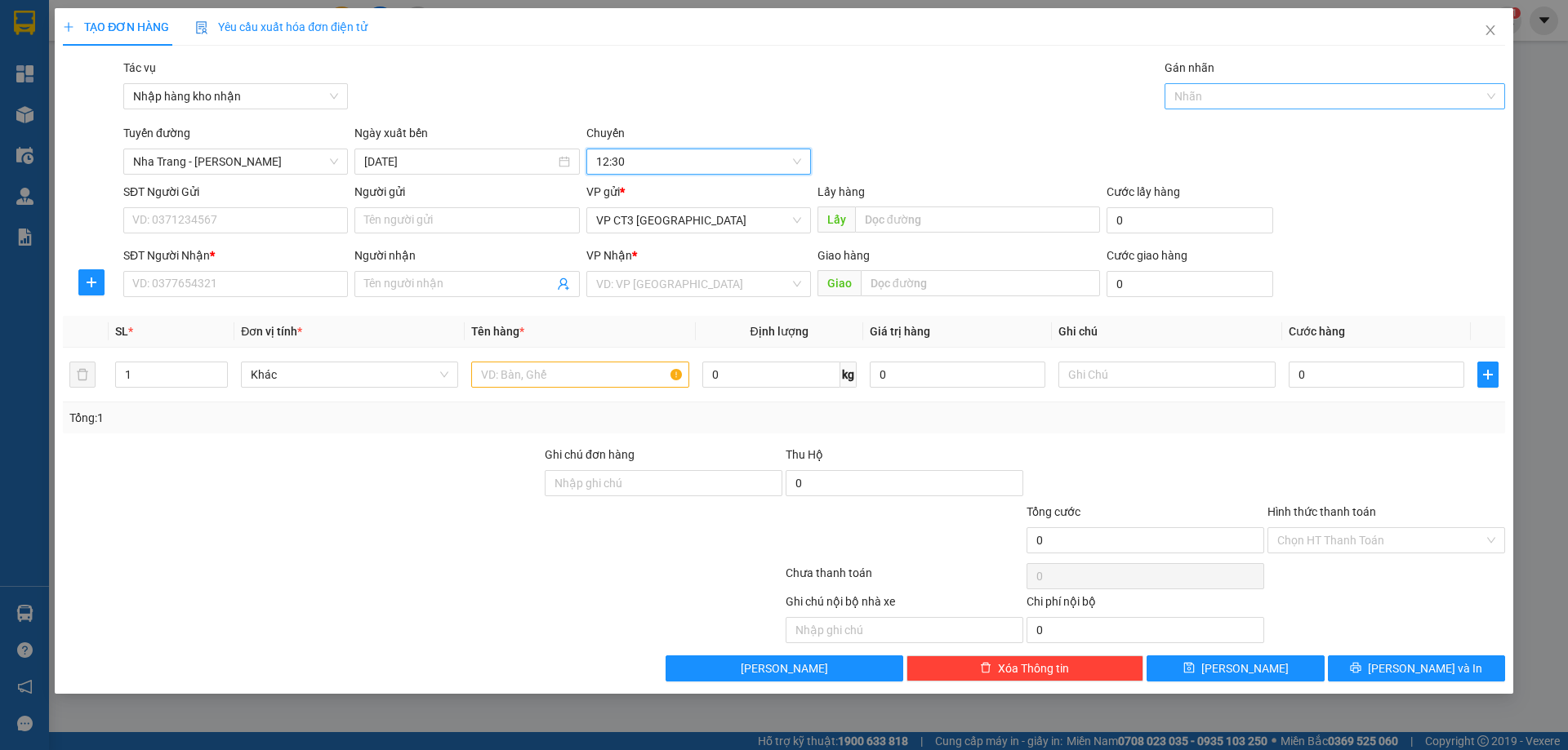
click at [1198, 94] on div at bounding box center [1327, 96] width 316 height 20
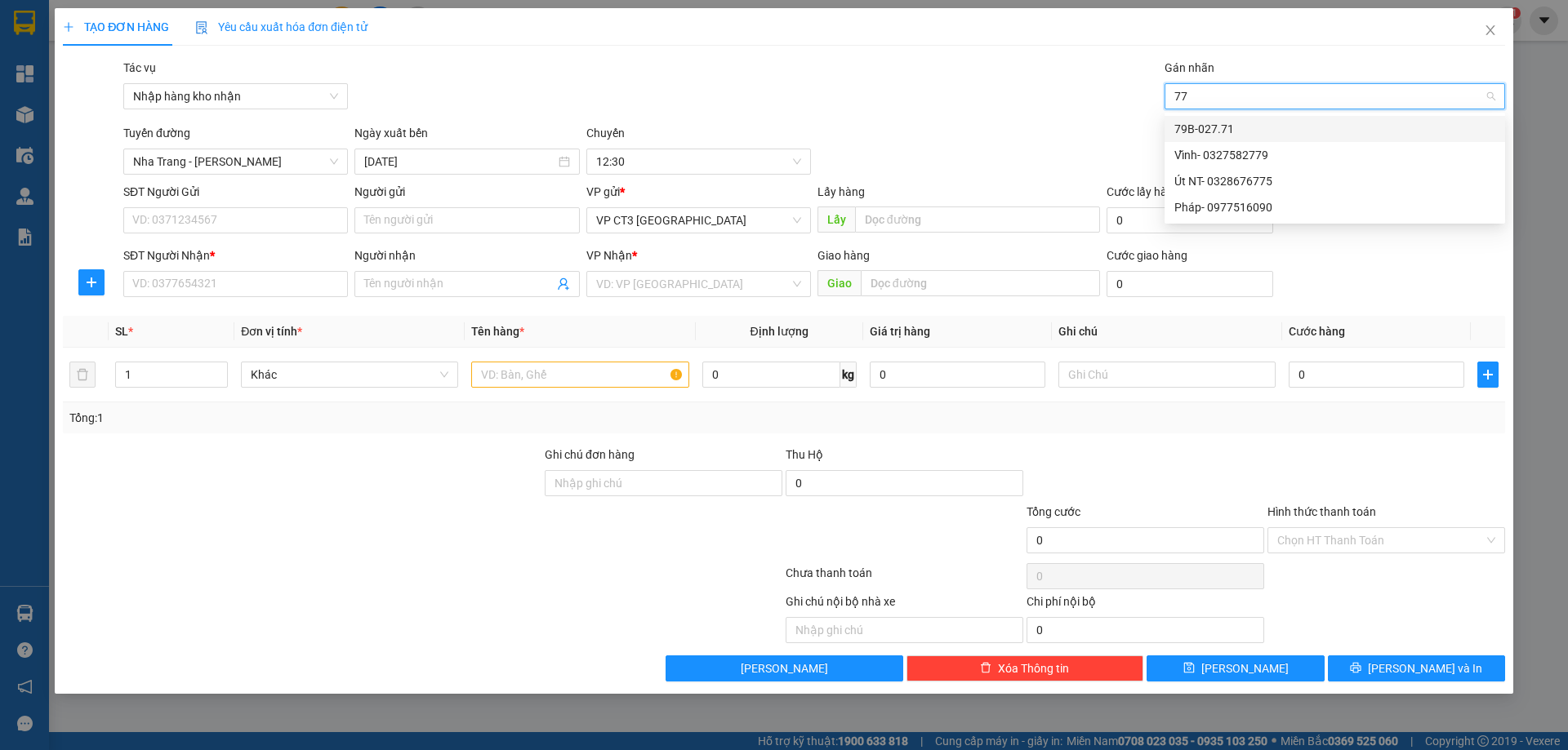
type input "771"
click at [1226, 125] on div "79B-027.71" at bounding box center [1335, 128] width 321 height 18
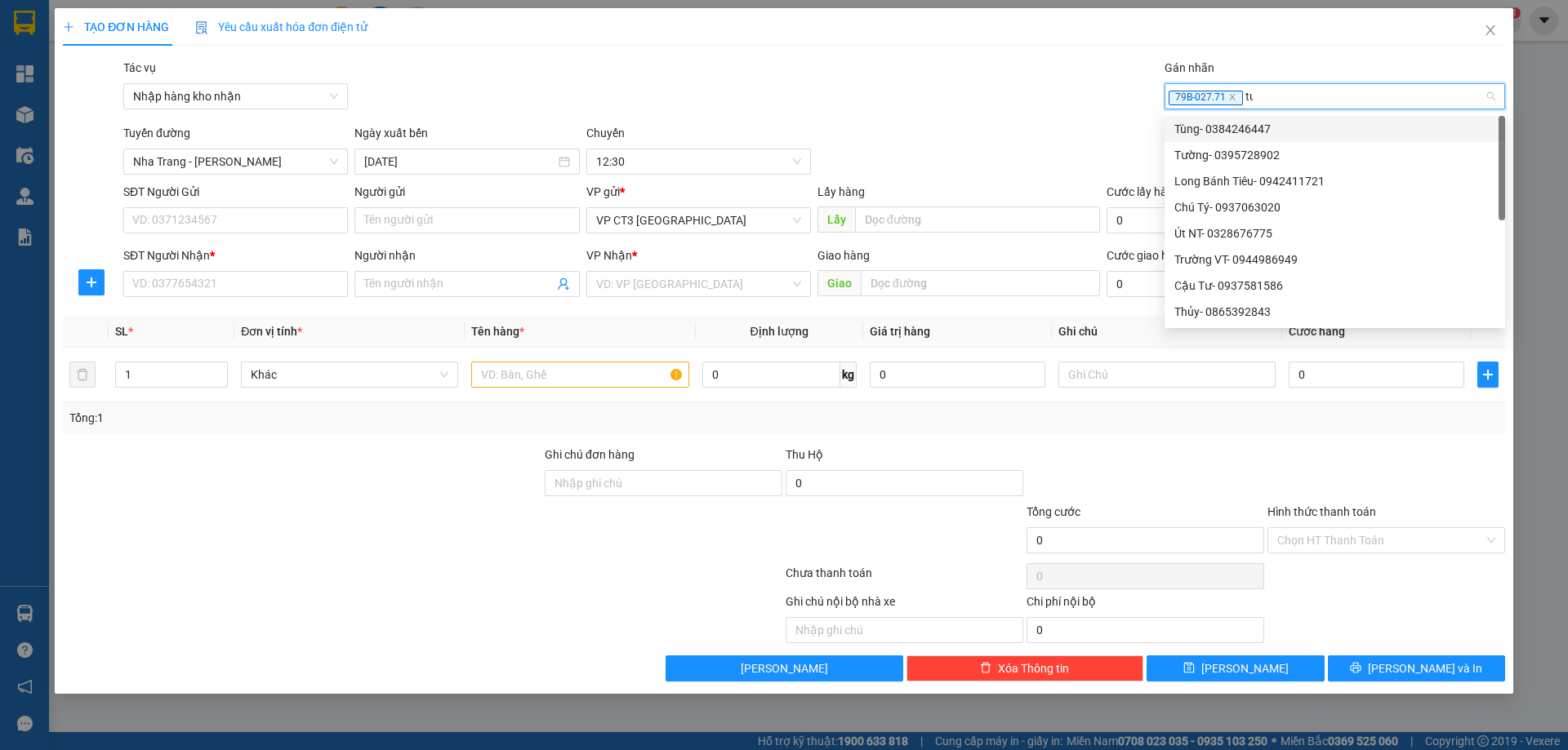
type input "tuo"
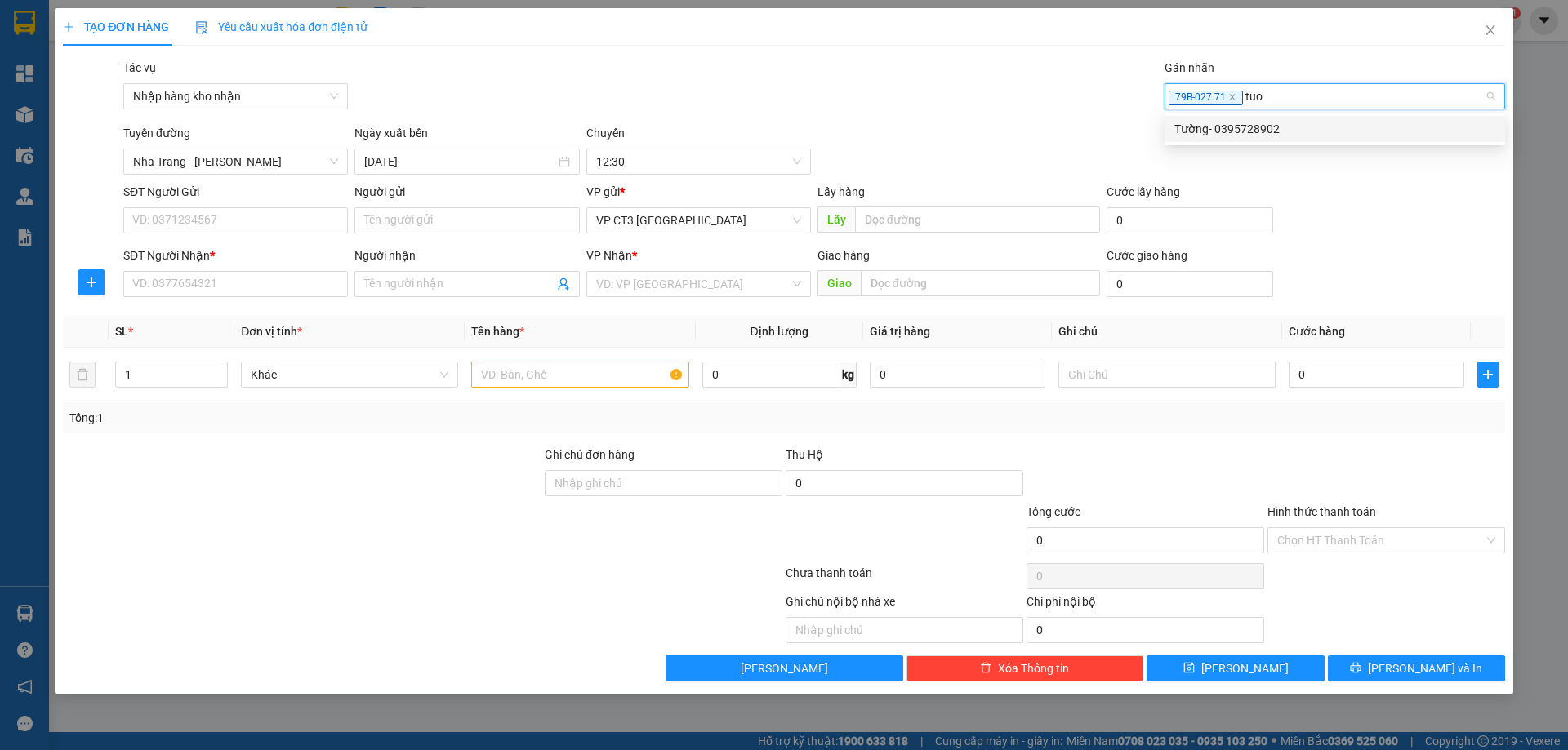
click at [1175, 121] on div "Tường- 0395728902" at bounding box center [1335, 128] width 321 height 18
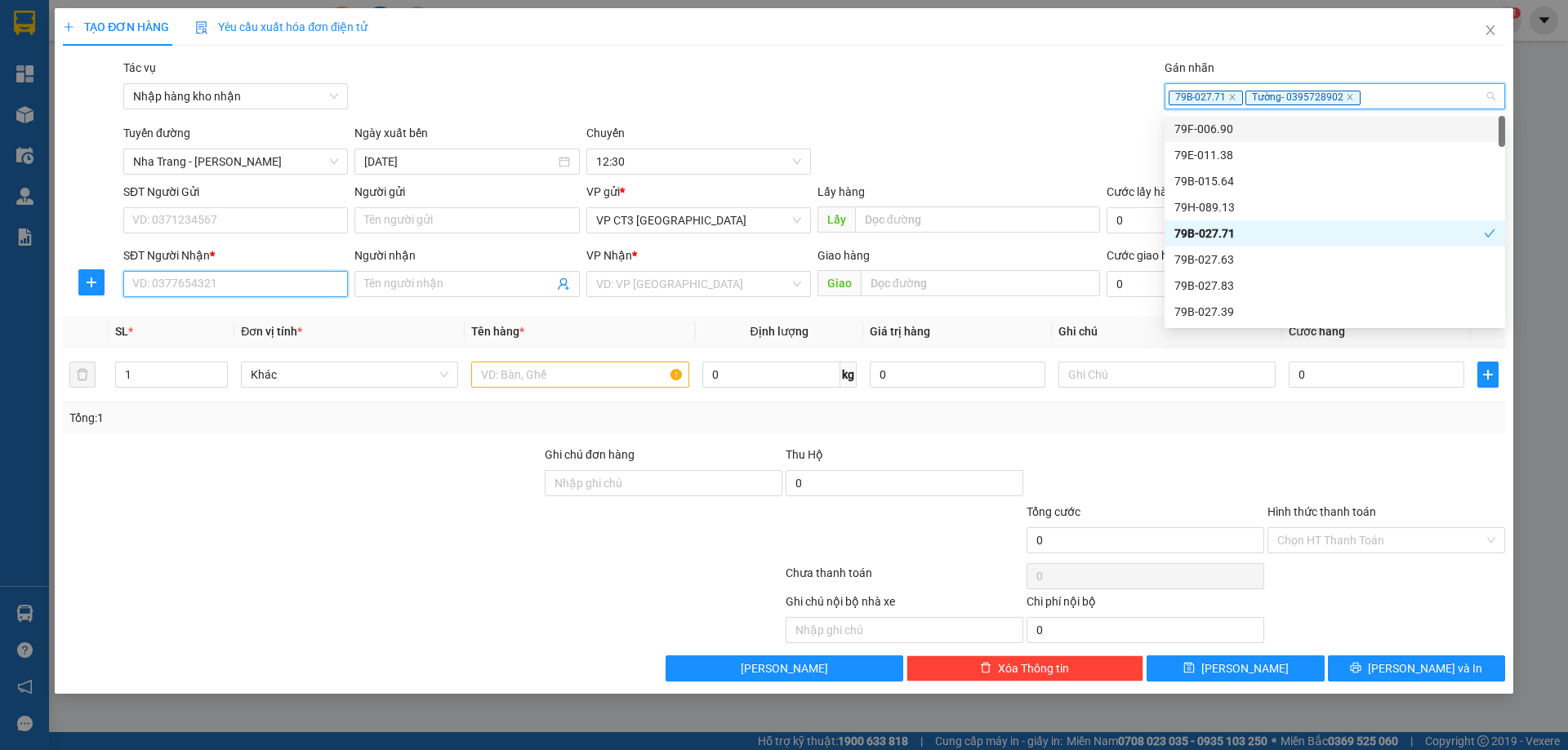
click at [237, 281] on input "SĐT Người Nhận *" at bounding box center [235, 283] width 225 height 26
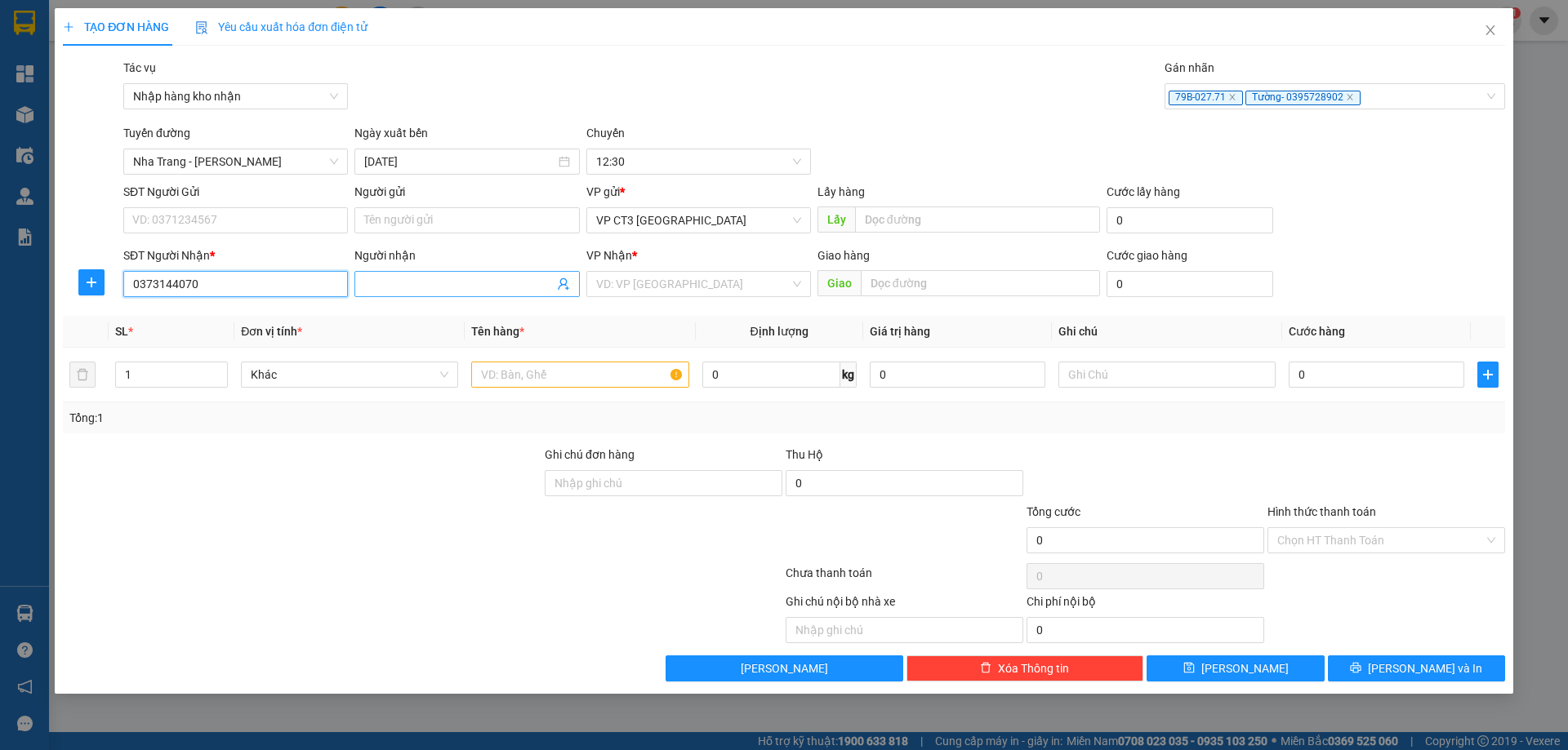
type input "0373144070"
click at [398, 285] on input "Người nhận" at bounding box center [458, 284] width 188 height 18
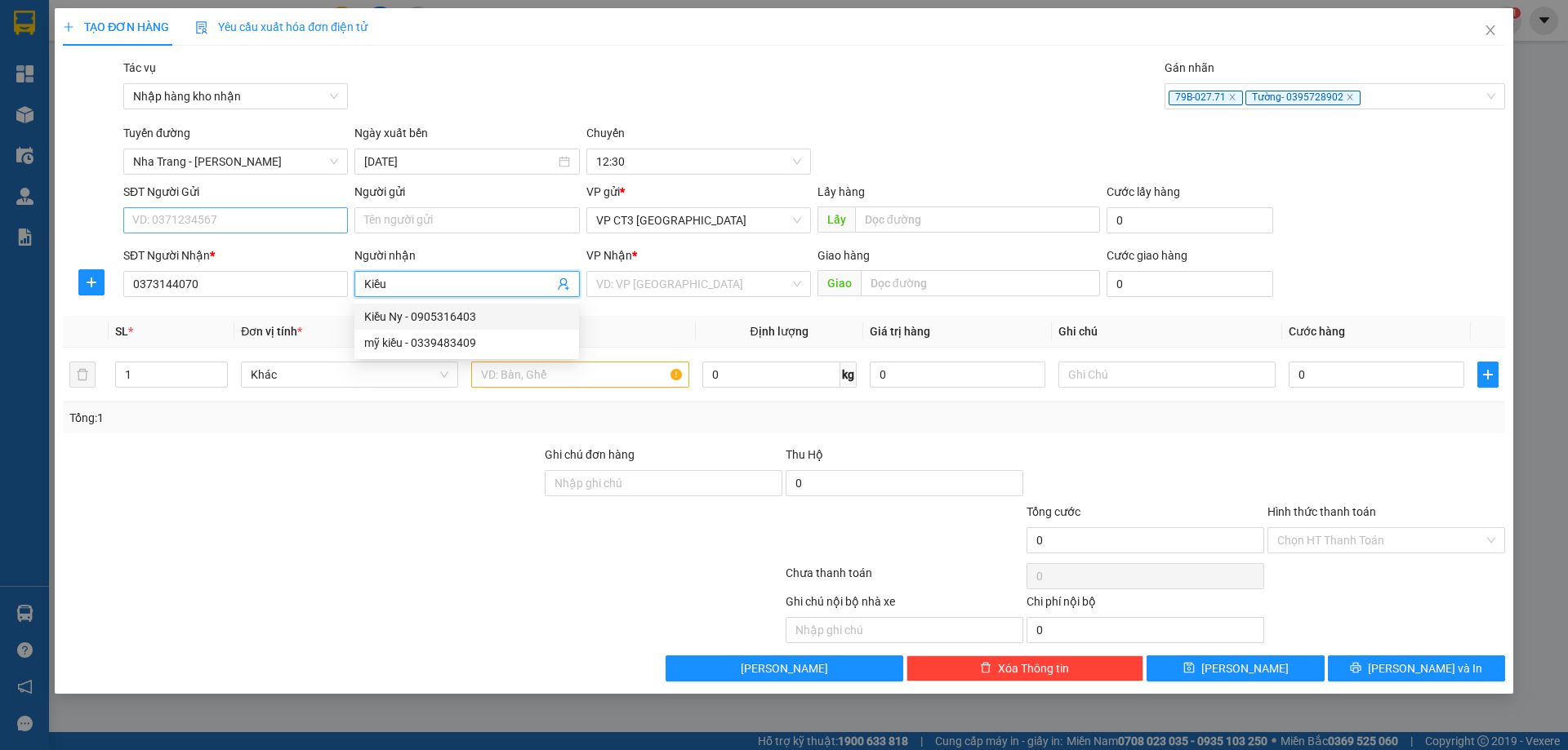
type input "Kiều"
click at [287, 216] on input "SĐT Người Gửi" at bounding box center [235, 221] width 225 height 26
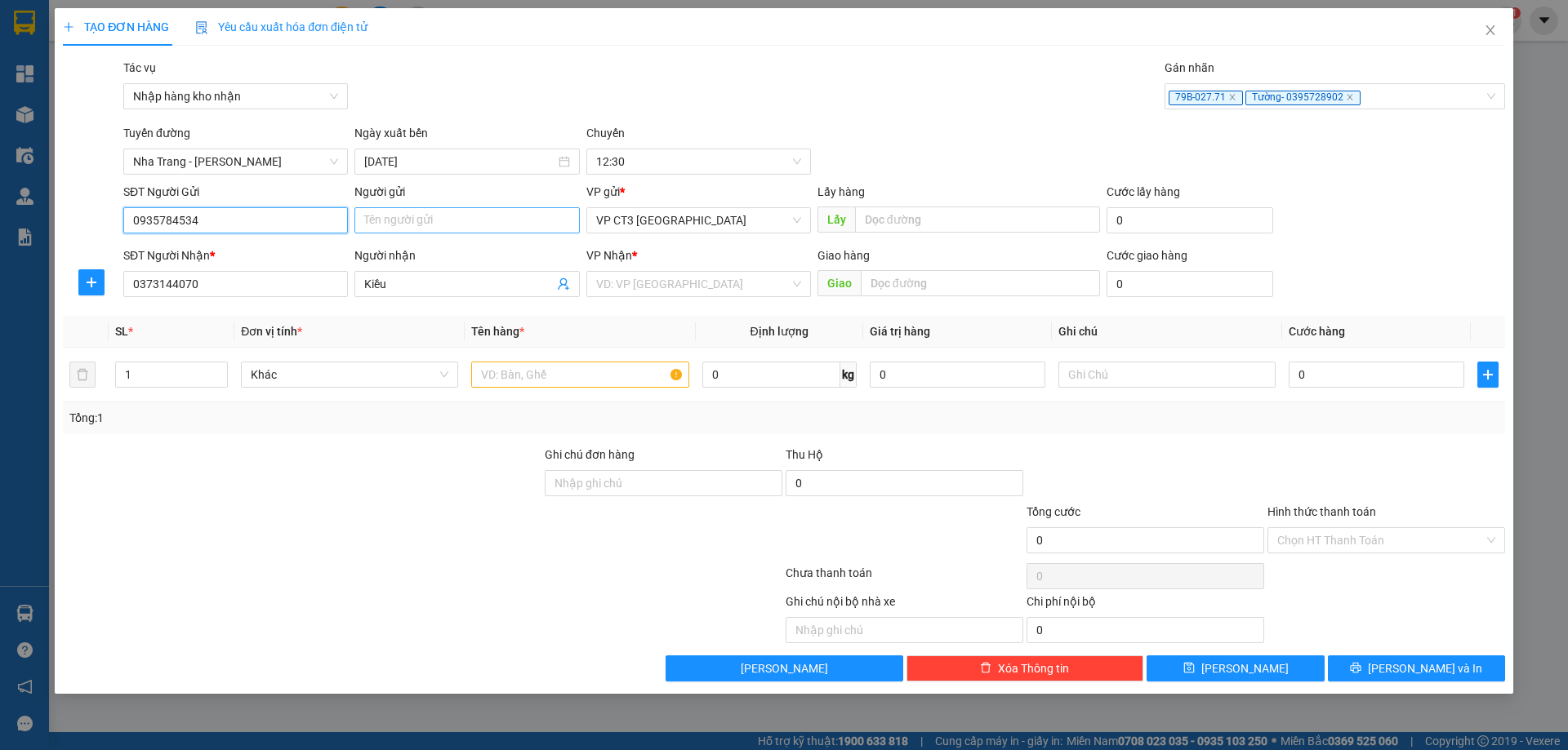
type input "0935784534"
click at [403, 221] on input "Người gửi" at bounding box center [466, 221] width 225 height 26
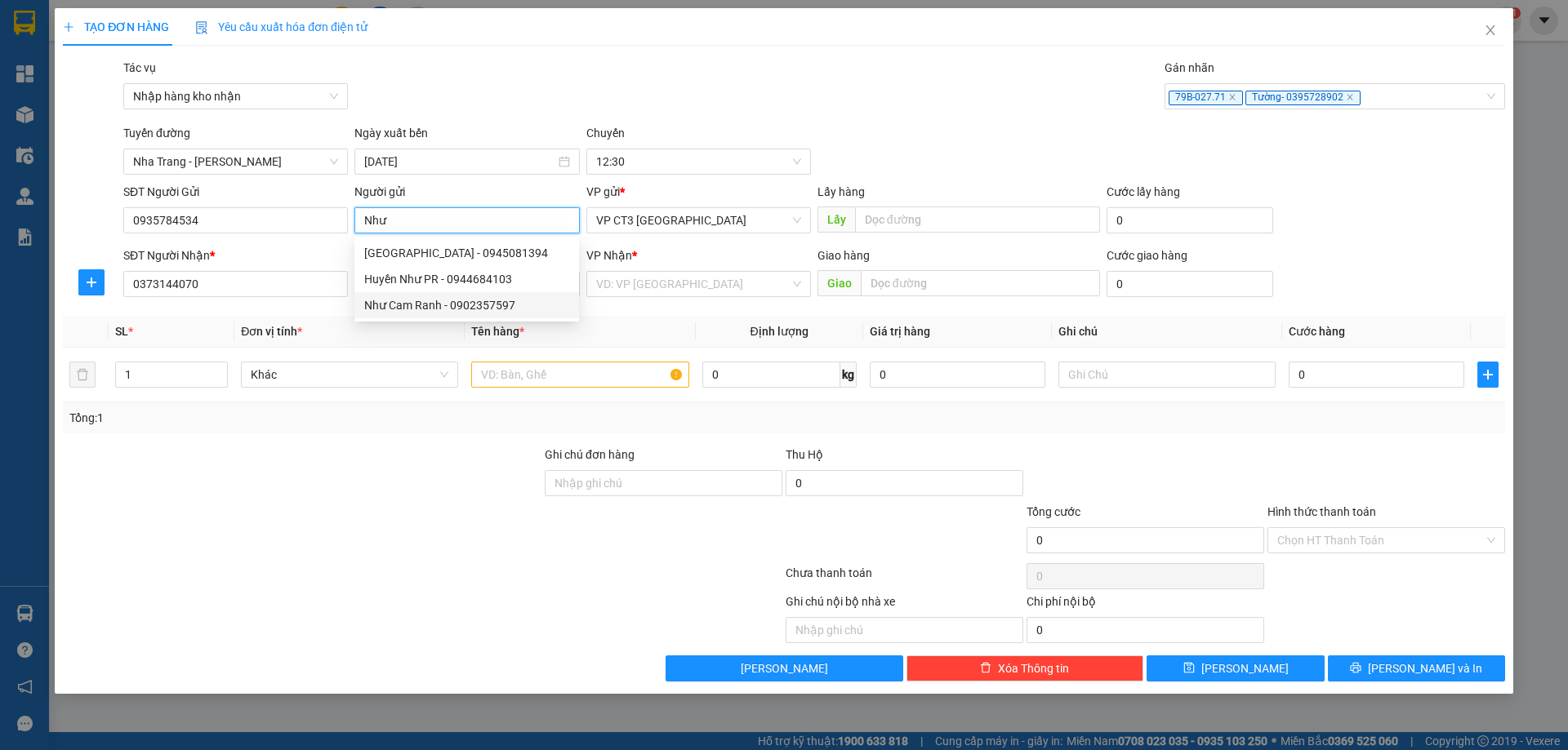
type input "Như"
click at [652, 313] on div "Transit Pickup Surcharge Ids Transit Deliver Surcharge Ids Transit Deliver Surc…" at bounding box center [784, 370] width 1442 height 623
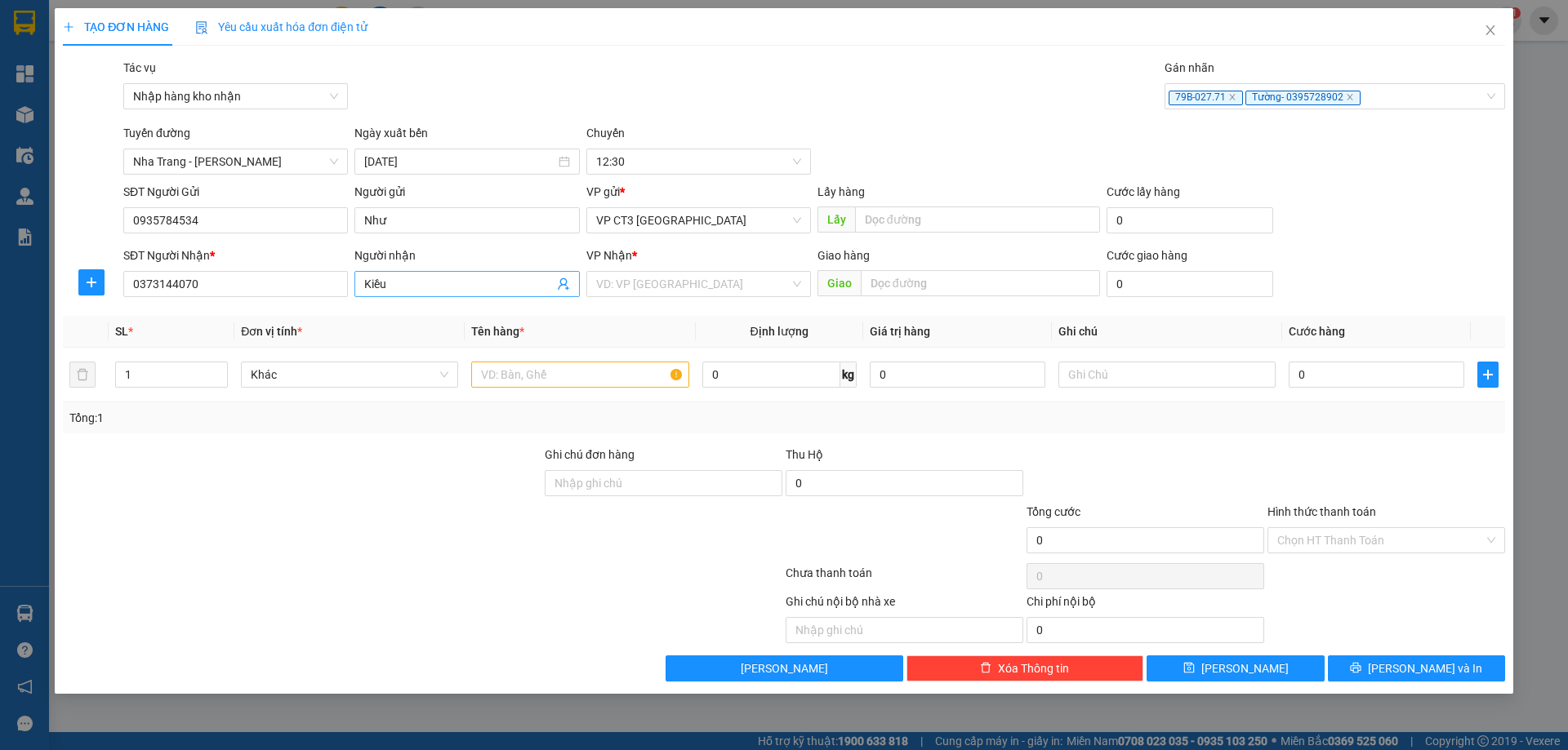
click at [431, 282] on input "Kiều" at bounding box center [458, 284] width 188 height 18
type input "Kiều Mỹ ca"
click at [631, 293] on input "search" at bounding box center [692, 283] width 193 height 25
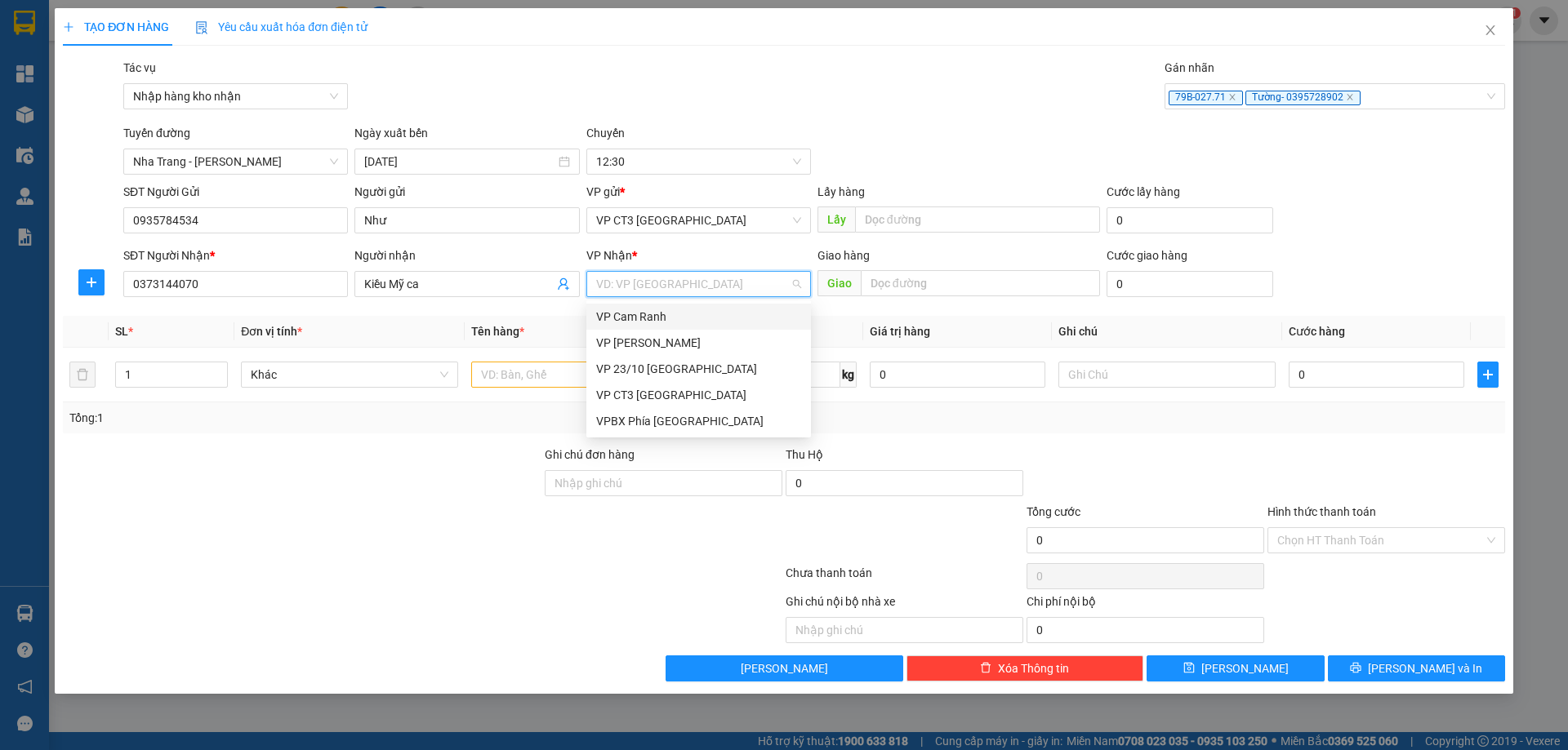
click at [657, 315] on div "VP Cam Ranh" at bounding box center [698, 317] width 205 height 18
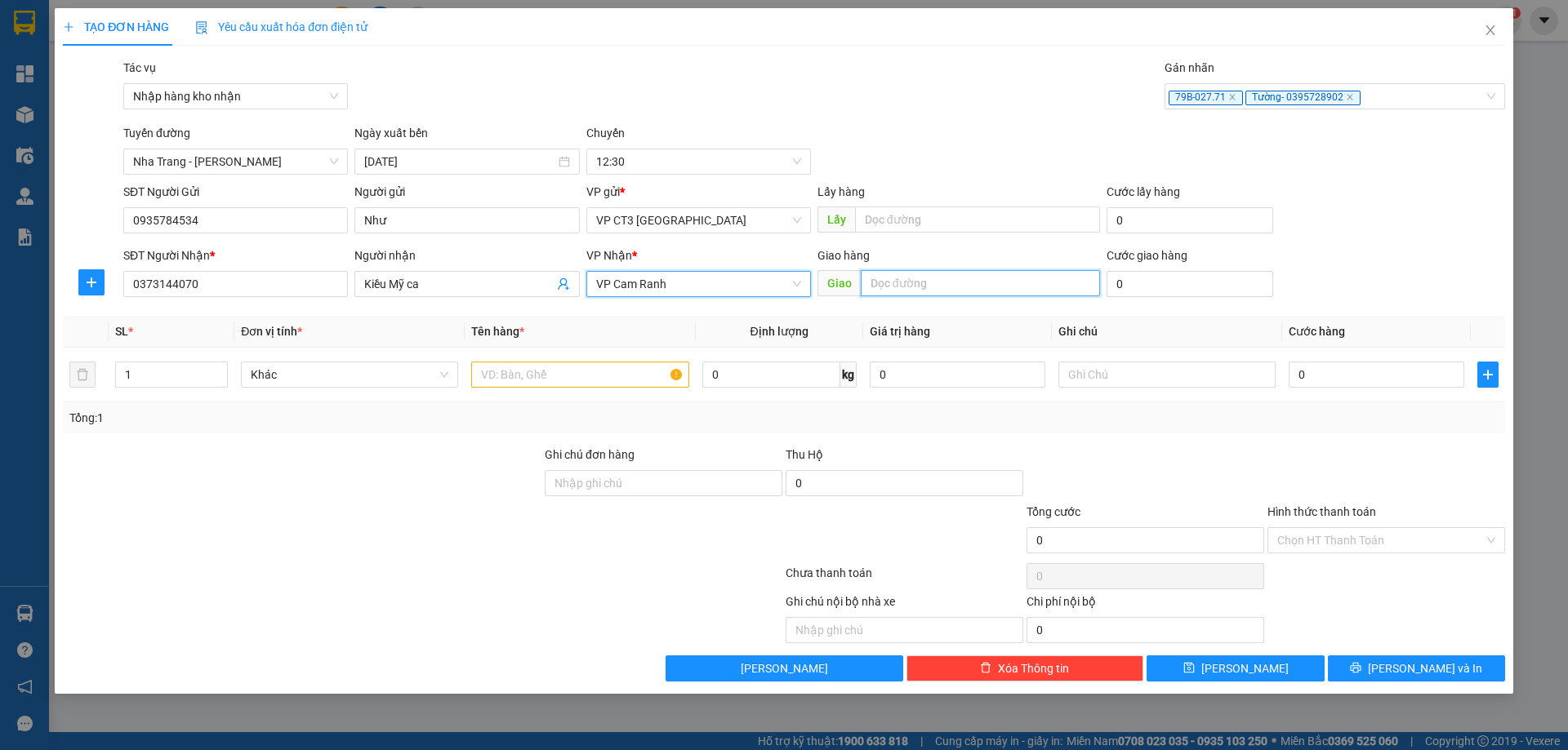
click at [930, 290] on input "text" at bounding box center [981, 283] width 239 height 26
type input "Mỹ Ca"
click at [515, 372] on input "text" at bounding box center [581, 375] width 218 height 26
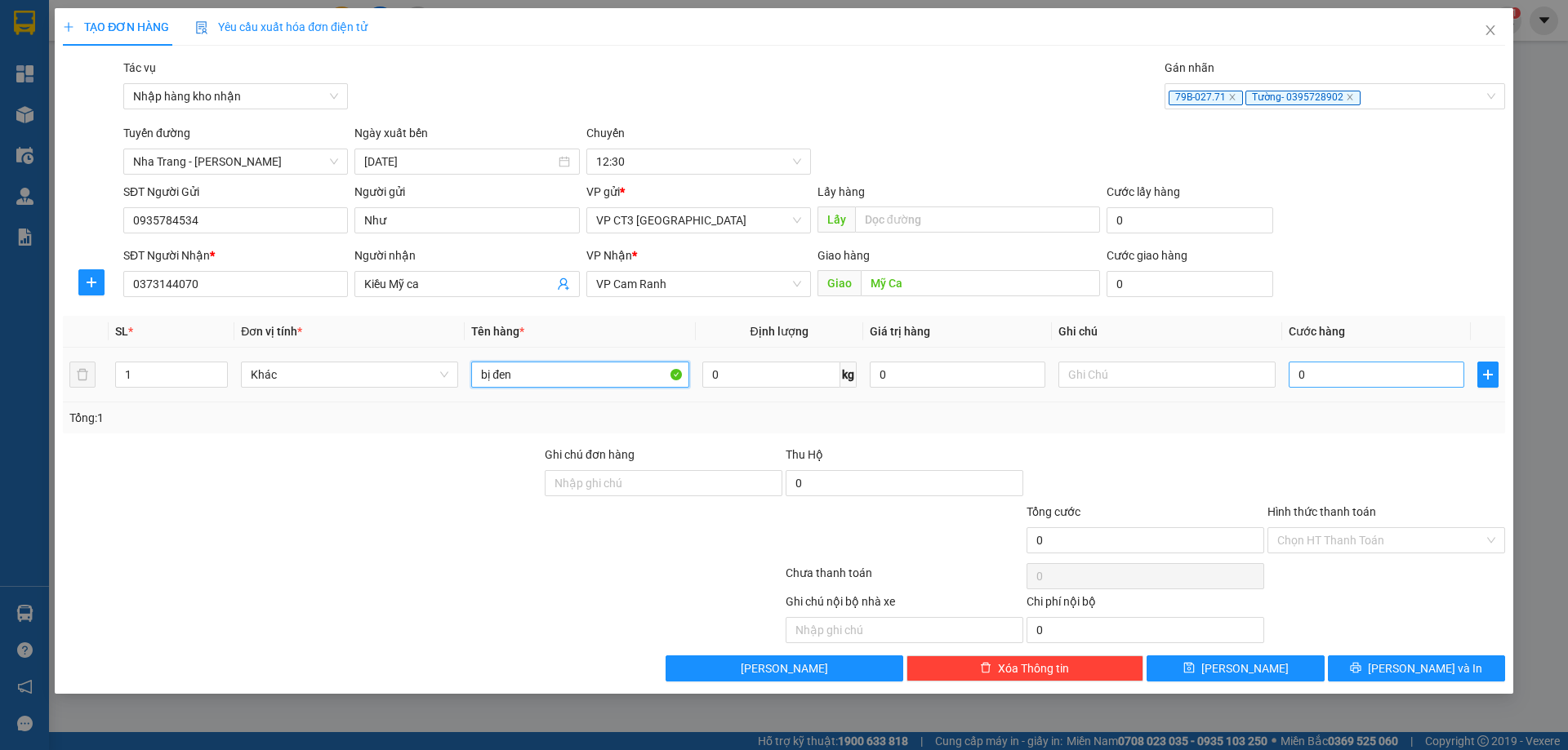
type input "bị đen"
click at [1310, 372] on input "0" at bounding box center [1376, 375] width 176 height 26
type input "3"
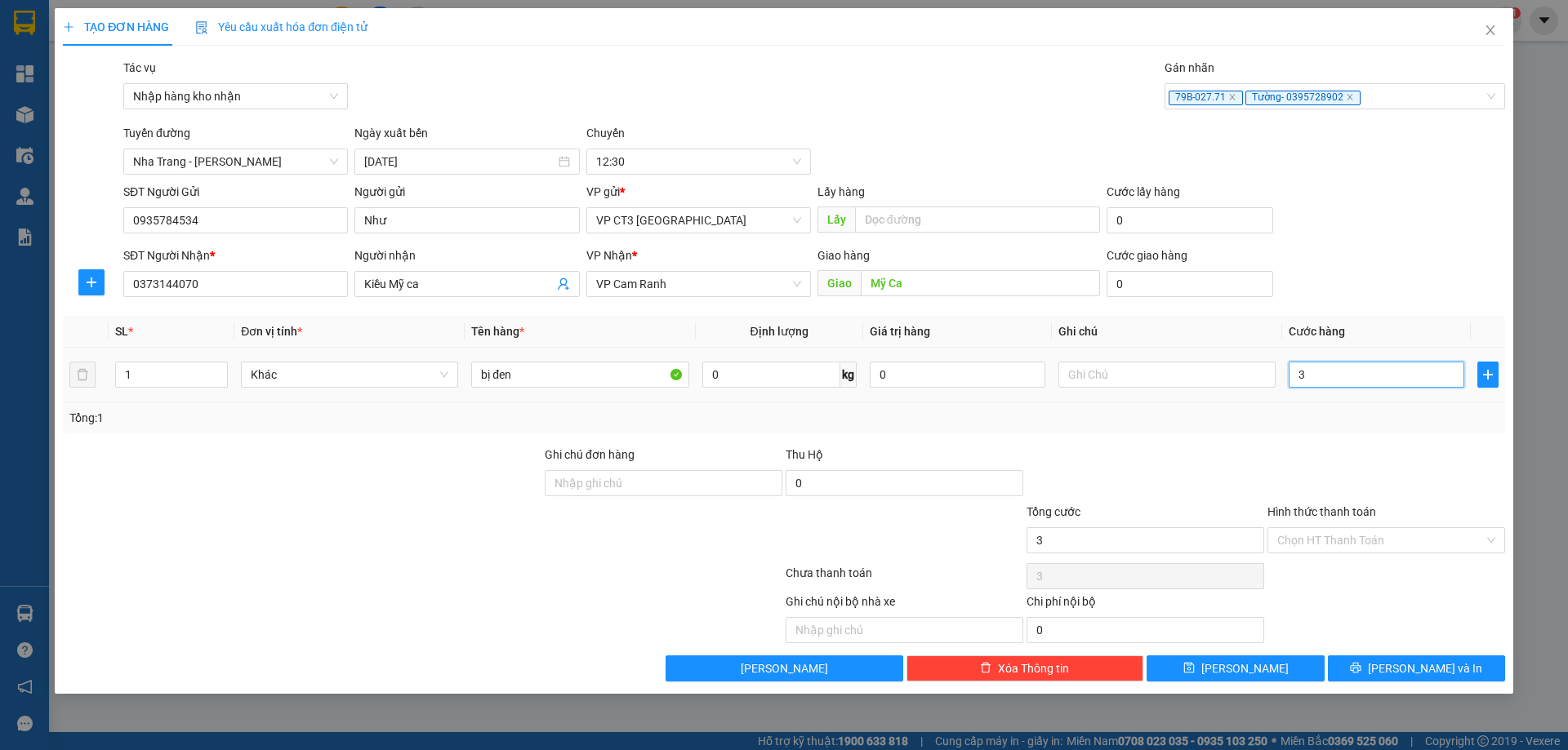
type input "30"
type input "300"
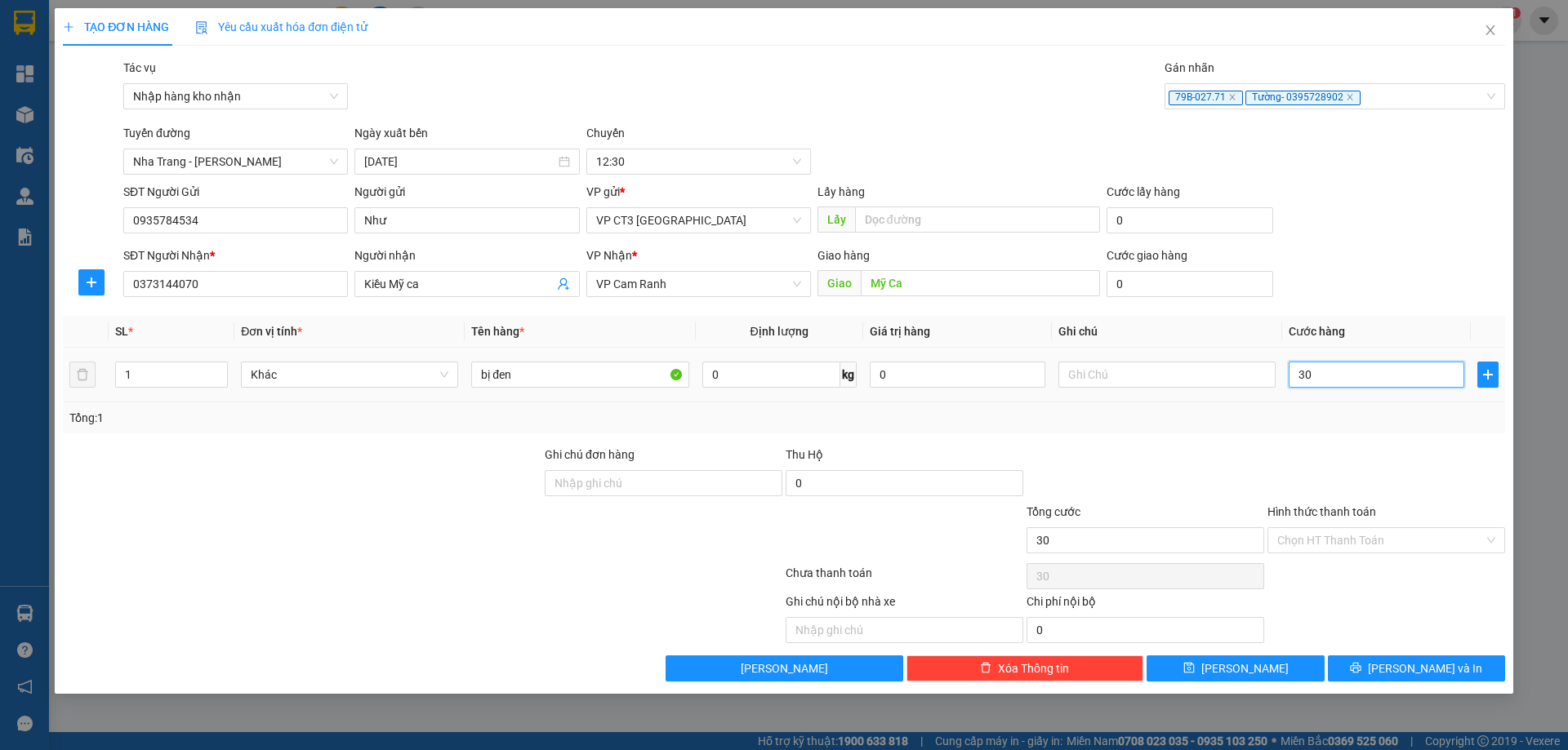
type input "300"
type input "3.000"
type input "30.000"
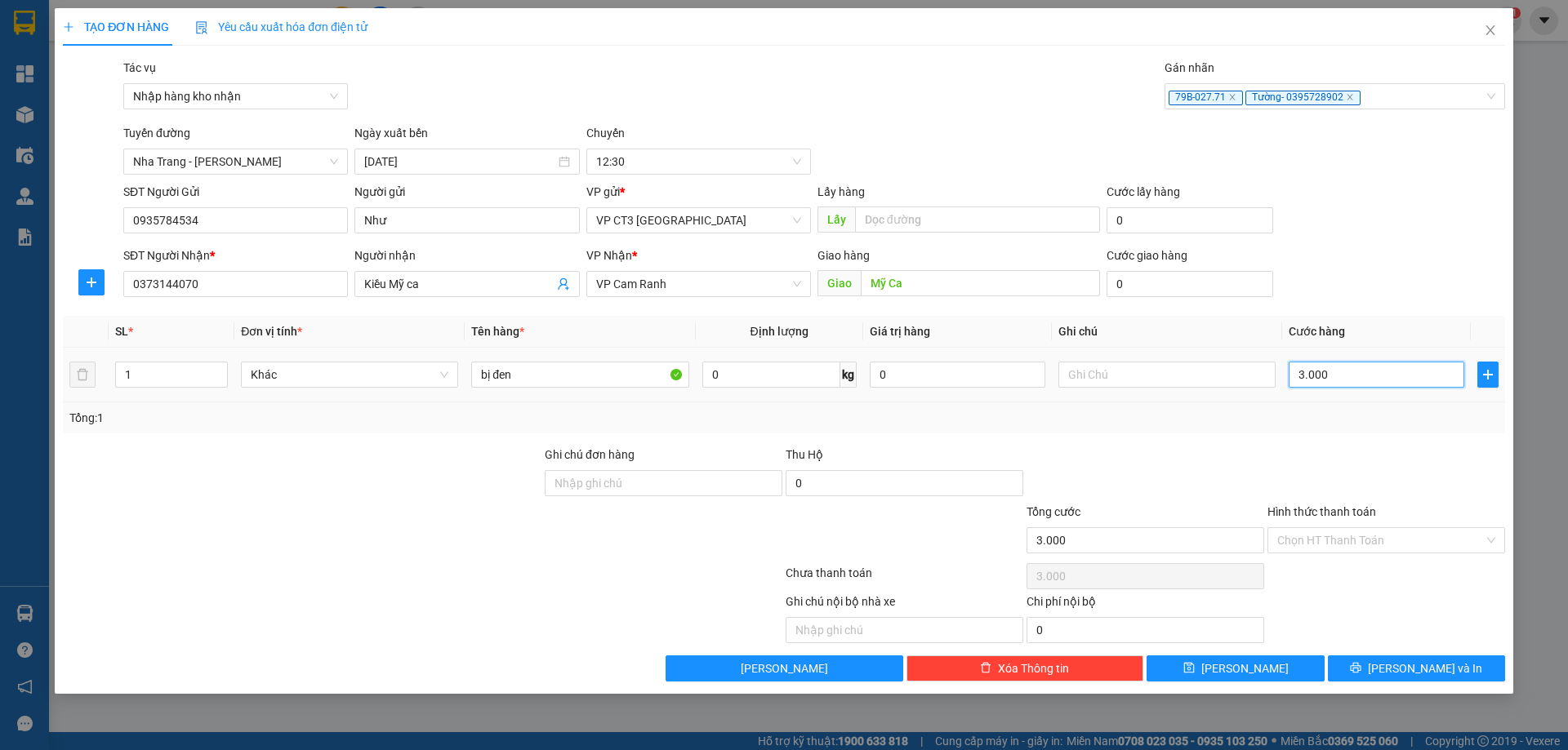
type input "30.000"
click at [1438, 534] on input "Hình thức thanh toán" at bounding box center [1380, 540] width 207 height 25
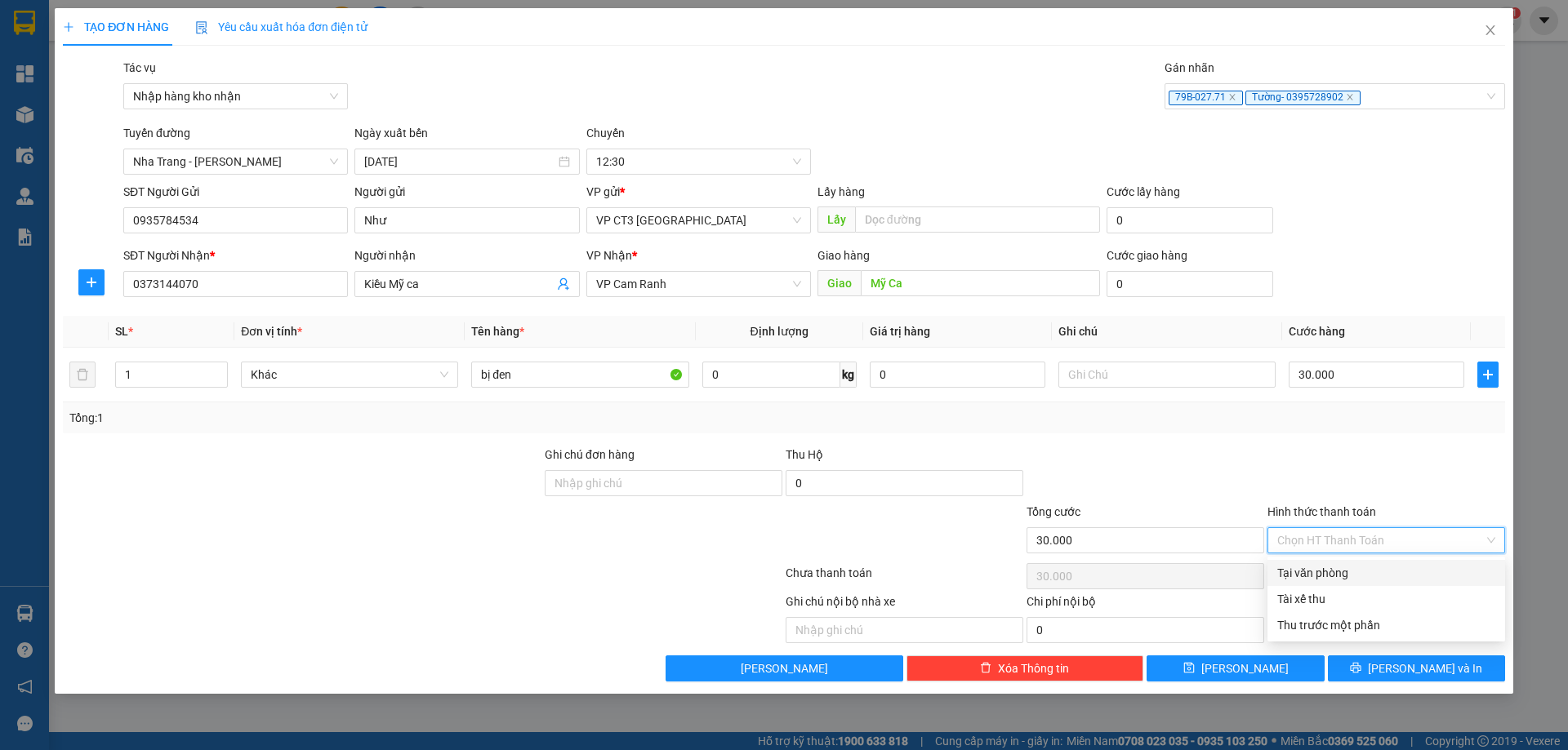
click at [1385, 571] on div "Tại văn phòng" at bounding box center [1386, 573] width 218 height 18
type input "0"
click at [1419, 676] on span "[PERSON_NAME] và In" at bounding box center [1425, 669] width 115 height 18
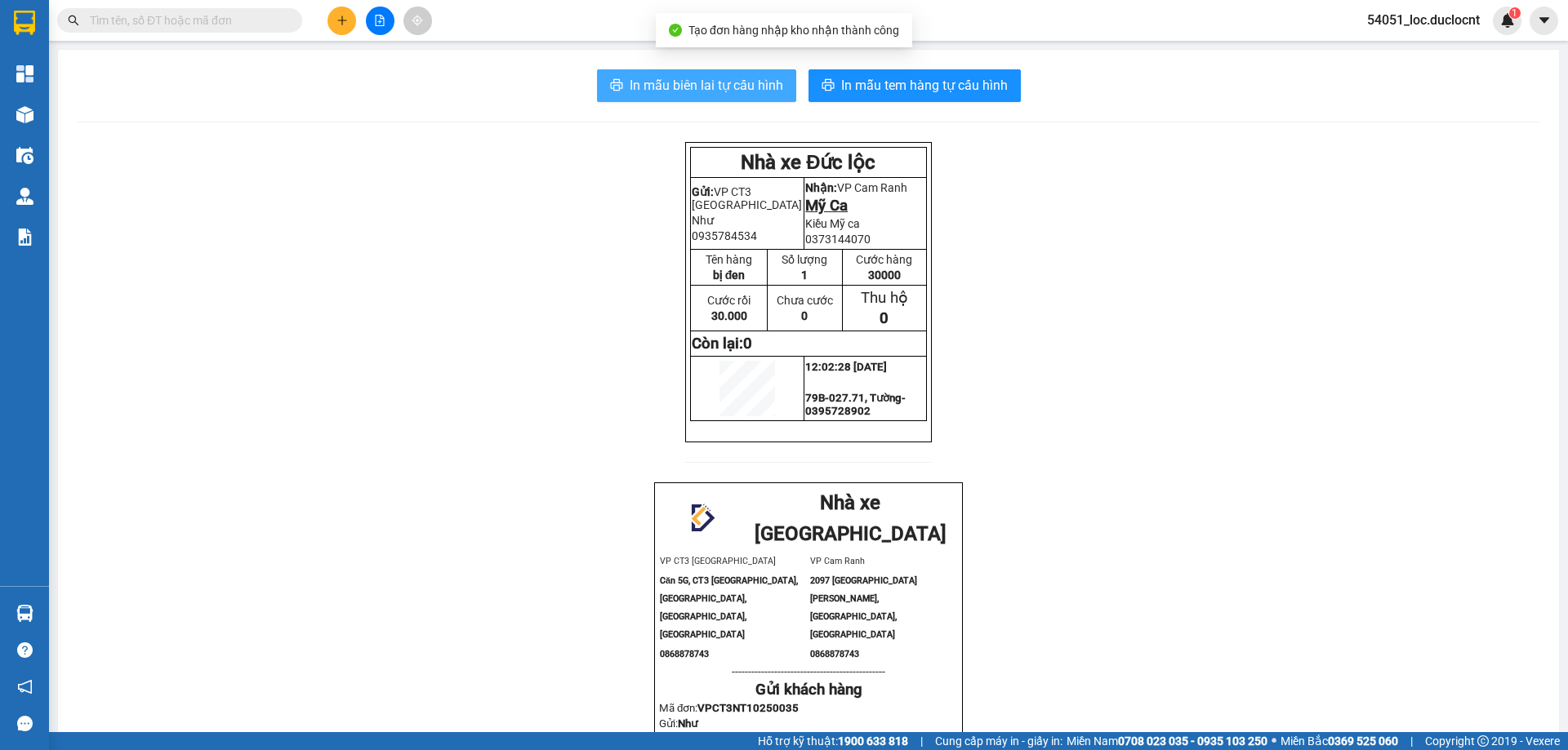
click at [756, 88] on span "In mẫu biên lai tự cấu hình" at bounding box center [706, 85] width 154 height 21
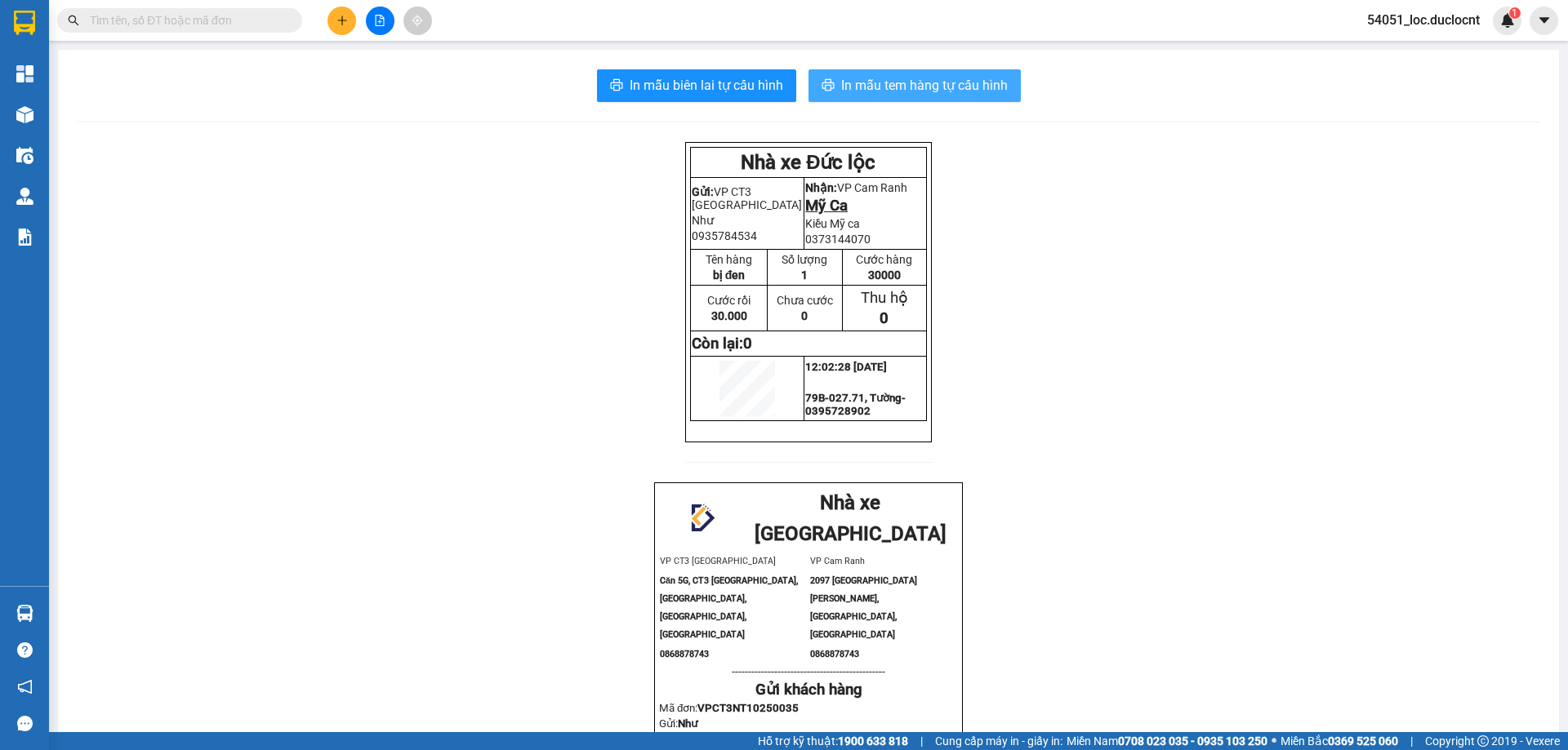
click at [911, 81] on span "In mẫu tem hàng tự cấu hình" at bounding box center [925, 85] width 167 height 21
